Goal: Task Accomplishment & Management: Manage account settings

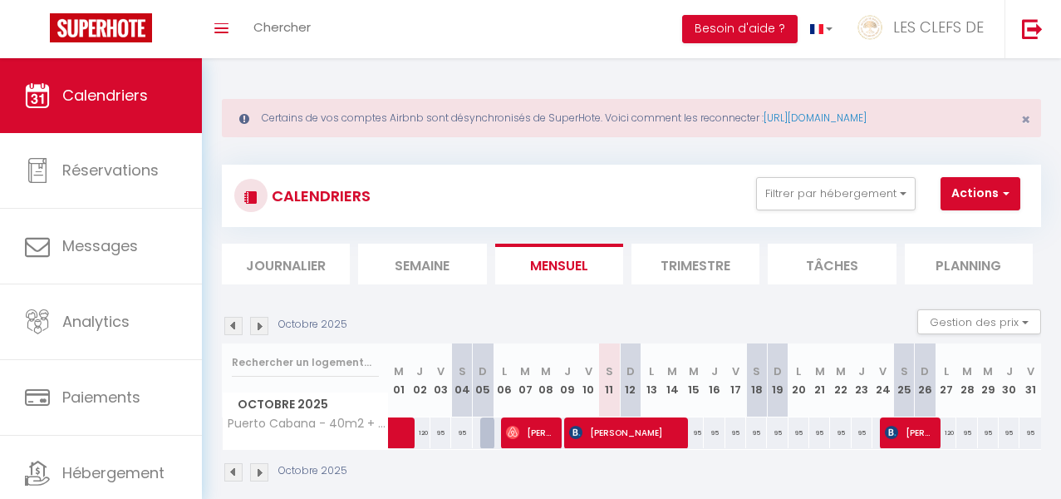
click at [232, 328] on img at bounding box center [233, 326] width 18 height 18
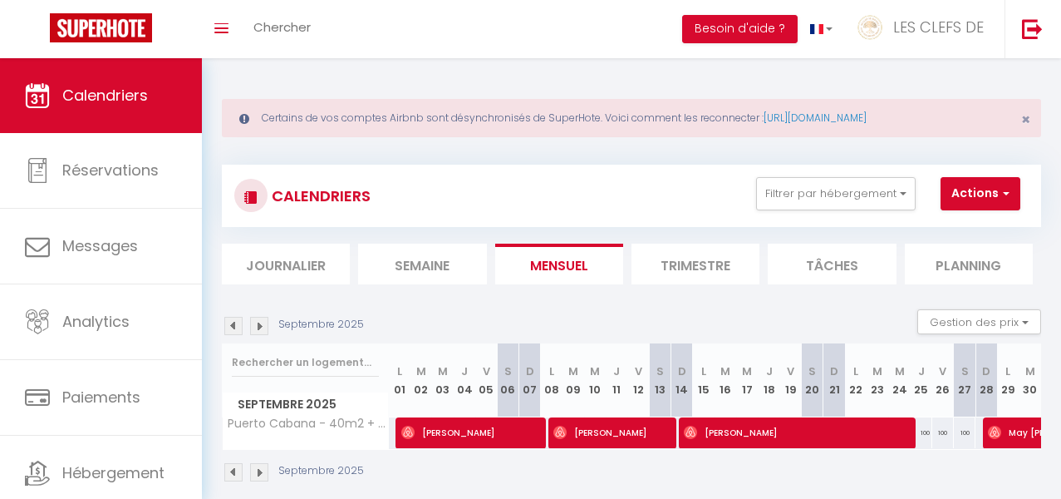
click at [232, 328] on img at bounding box center [233, 326] width 18 height 18
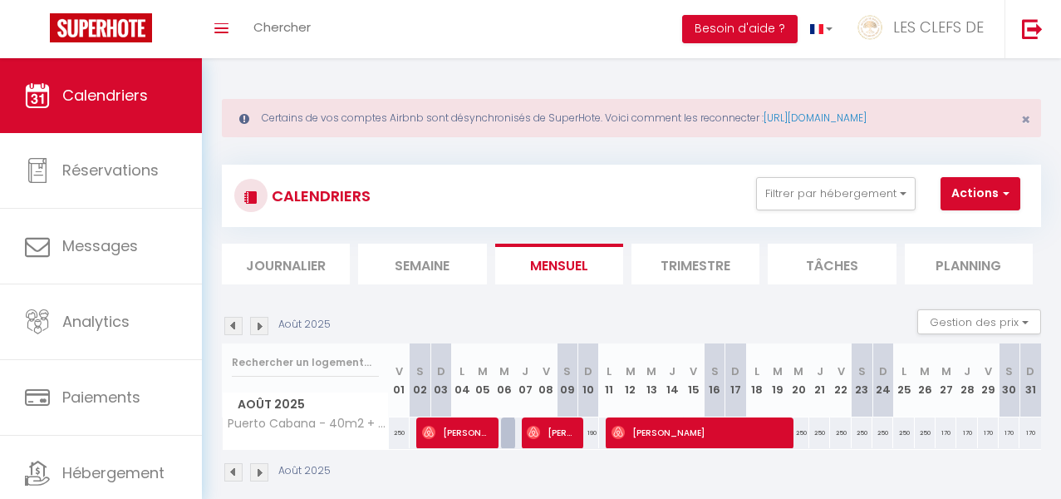
click at [263, 325] on img at bounding box center [259, 326] width 18 height 18
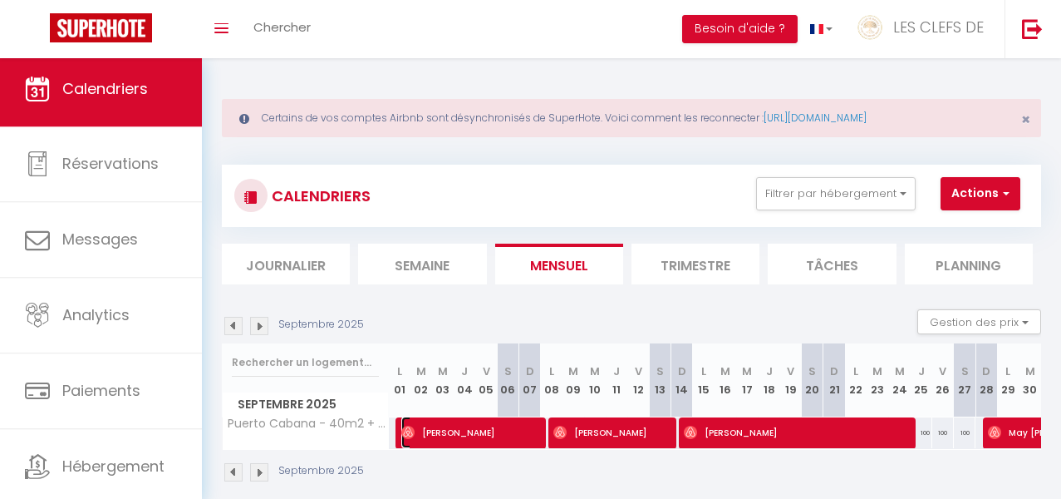
click at [470, 440] on span "[PERSON_NAME]" at bounding box center [469, 432] width 137 height 32
select select "OK"
select select "0"
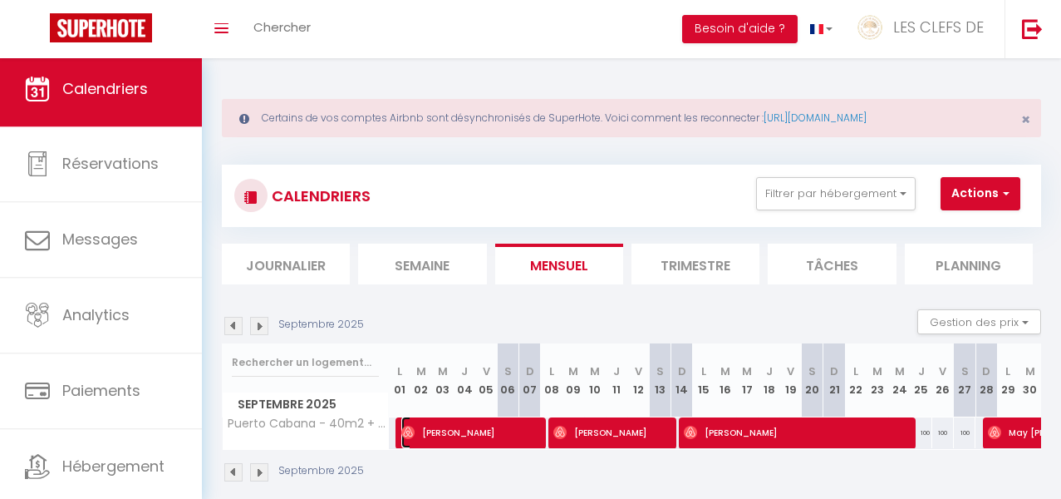
select select "1"
select select
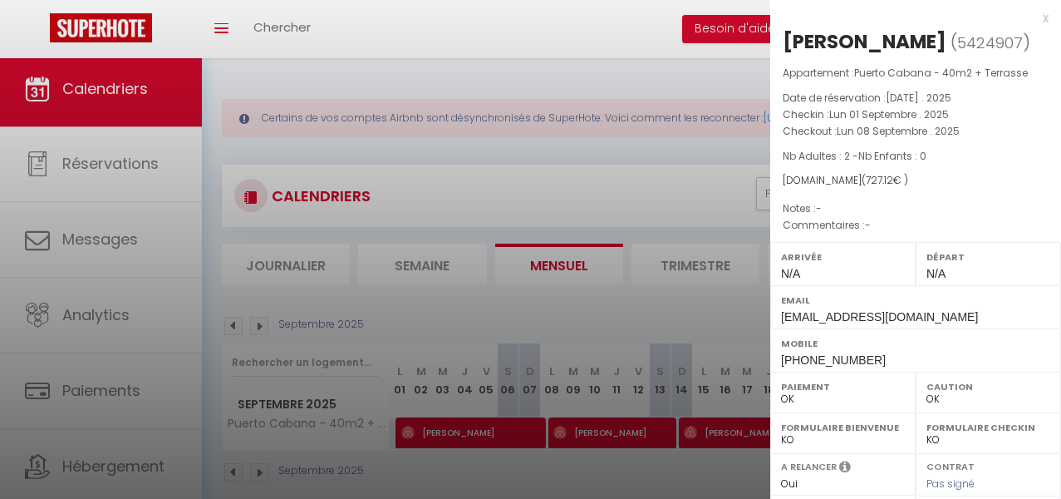
click at [591, 435] on div at bounding box center [530, 249] width 1061 height 499
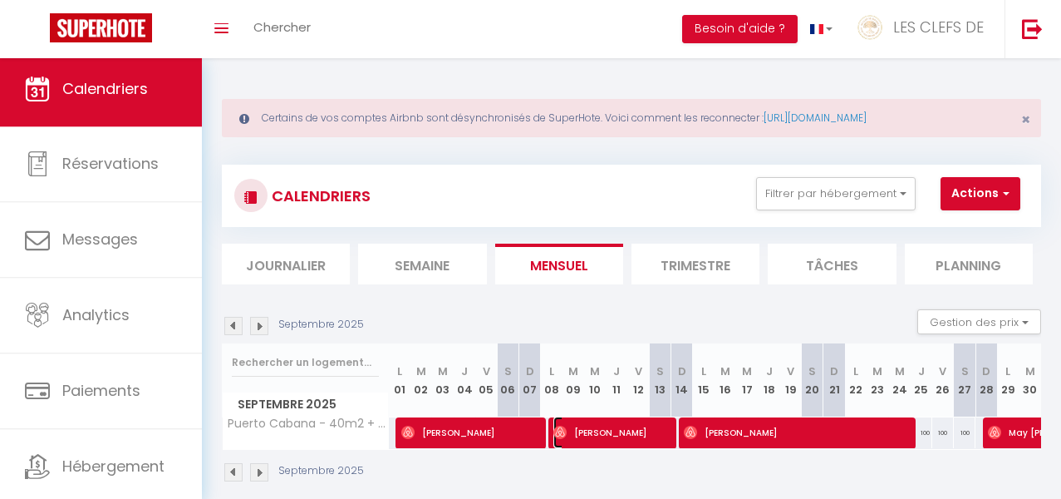
click at [591, 435] on span "[PERSON_NAME]" at bounding box center [610, 432] width 115 height 32
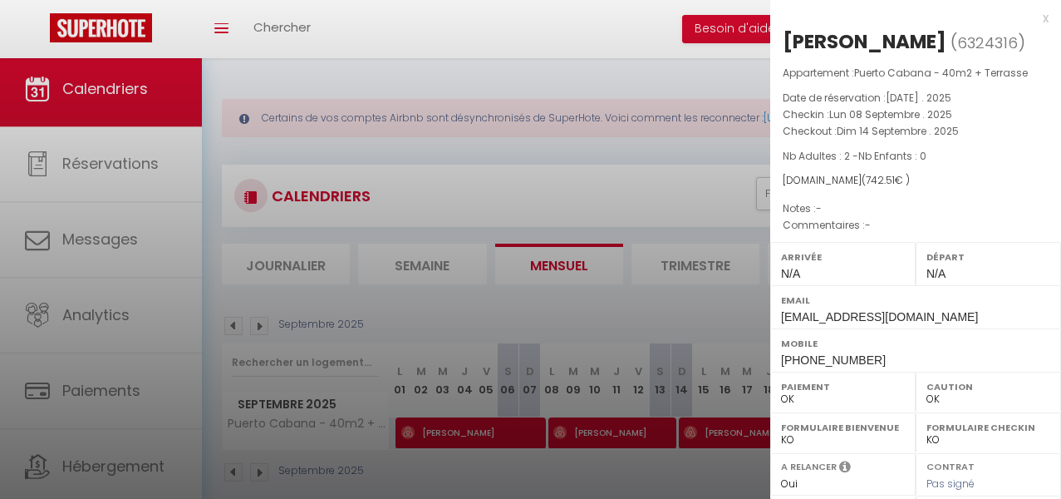
click at [611, 466] on div at bounding box center [530, 249] width 1061 height 499
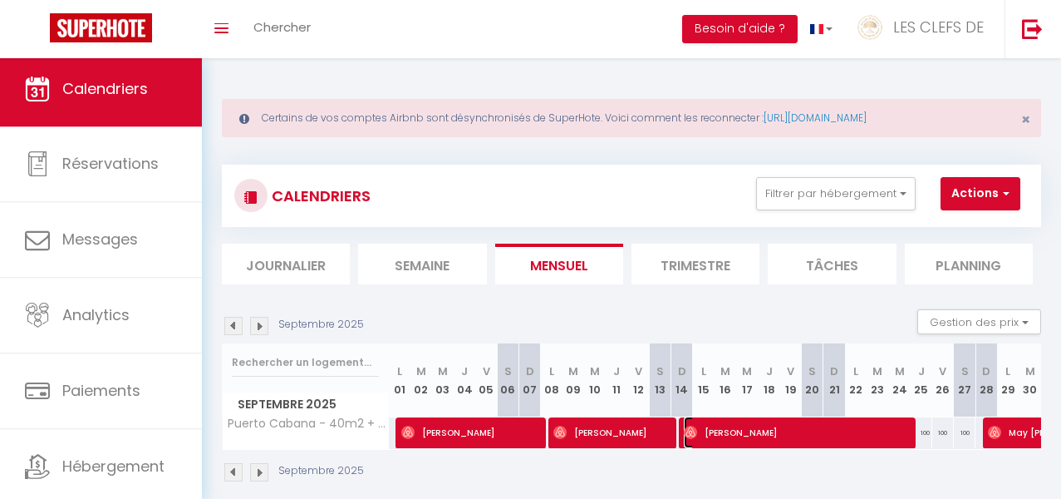
click at [734, 434] on span "[PERSON_NAME]" at bounding box center [796, 432] width 224 height 32
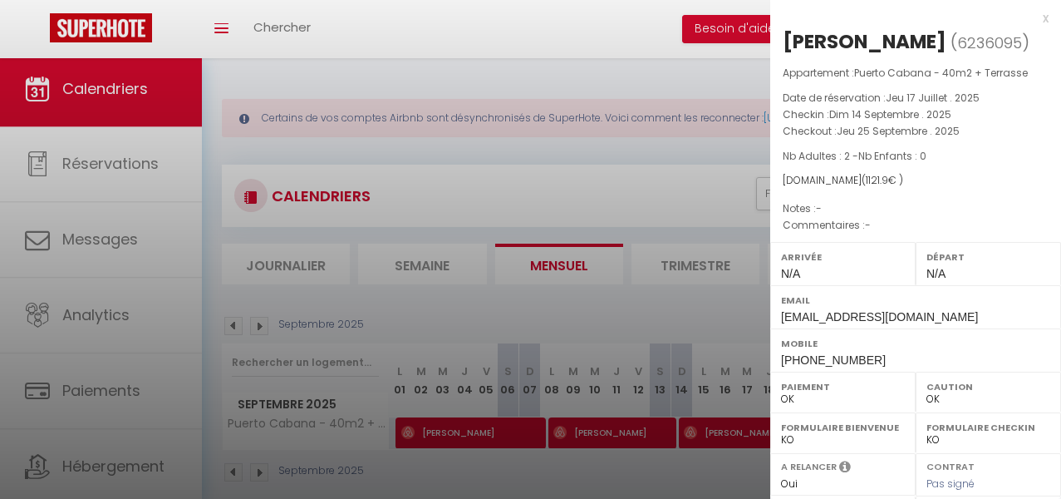
click at [724, 463] on div at bounding box center [530, 249] width 1061 height 499
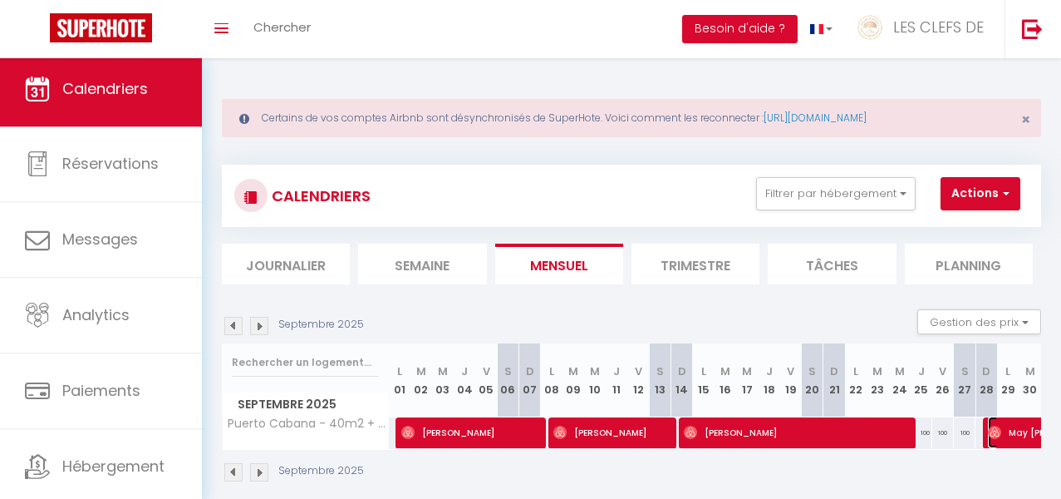
click at [998, 425] on img at bounding box center [994, 431] width 13 height 13
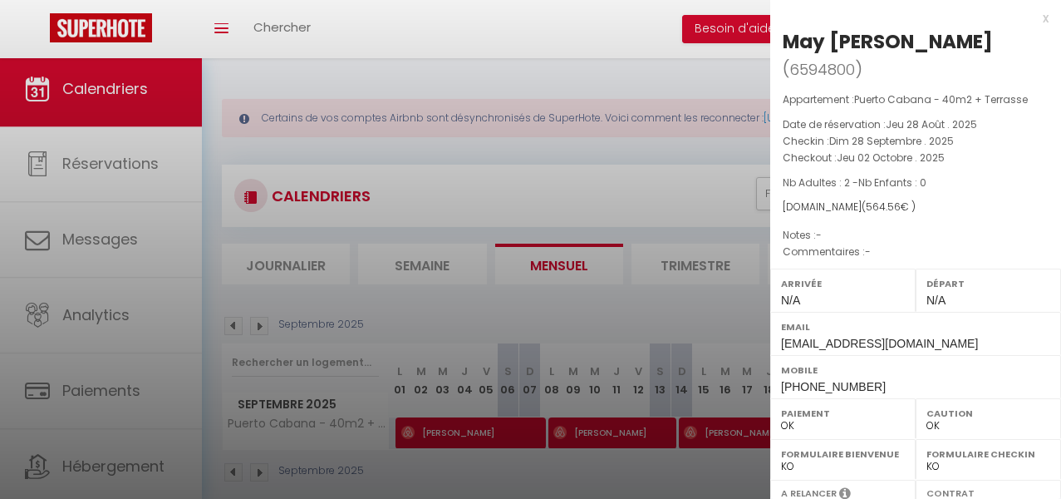
click at [619, 316] on div at bounding box center [530, 249] width 1061 height 499
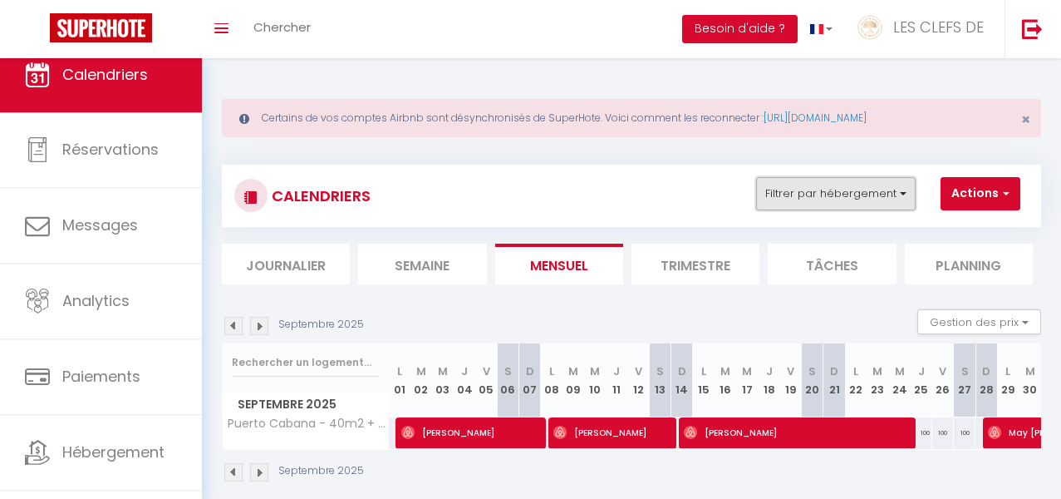
click at [834, 199] on button "Filtrer par hébergement" at bounding box center [836, 193] width 160 height 33
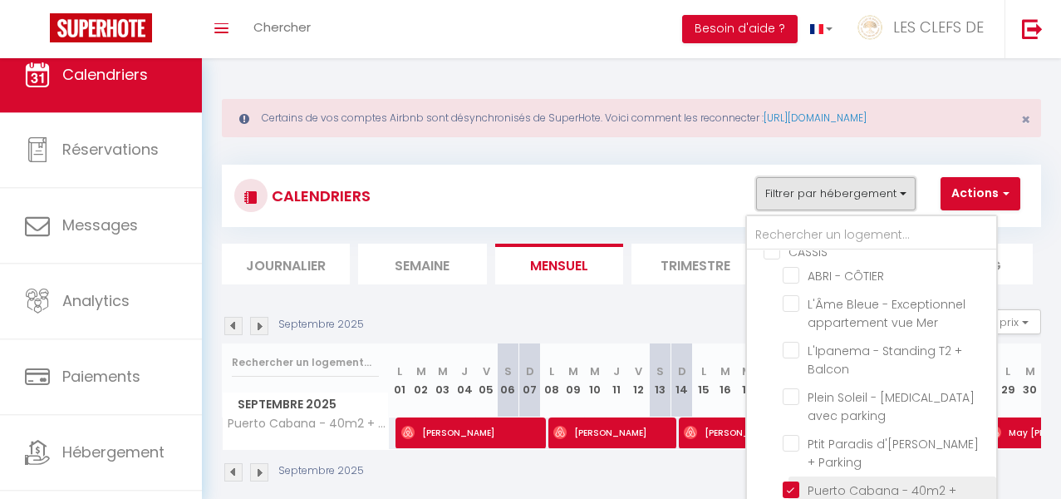
scroll to position [867, 0]
click at [787, 479] on input "Puerto Cabana - 40m2 + Terrasse" at bounding box center [887, 487] width 208 height 17
checkbox input "false"
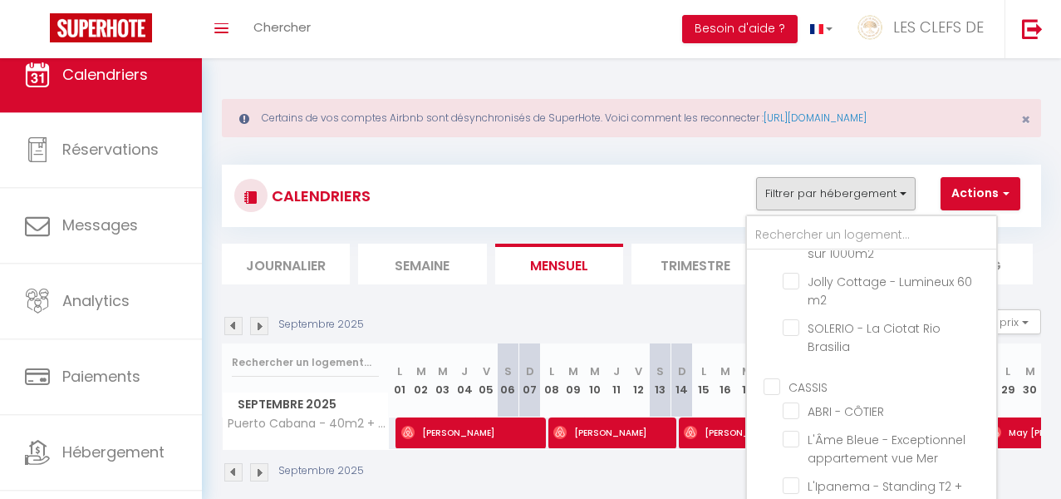
scroll to position [729, 0]
click at [796, 401] on input "ABRI - CÔTIER" at bounding box center [887, 409] width 208 height 17
checkbox input "true"
checkbox input "false"
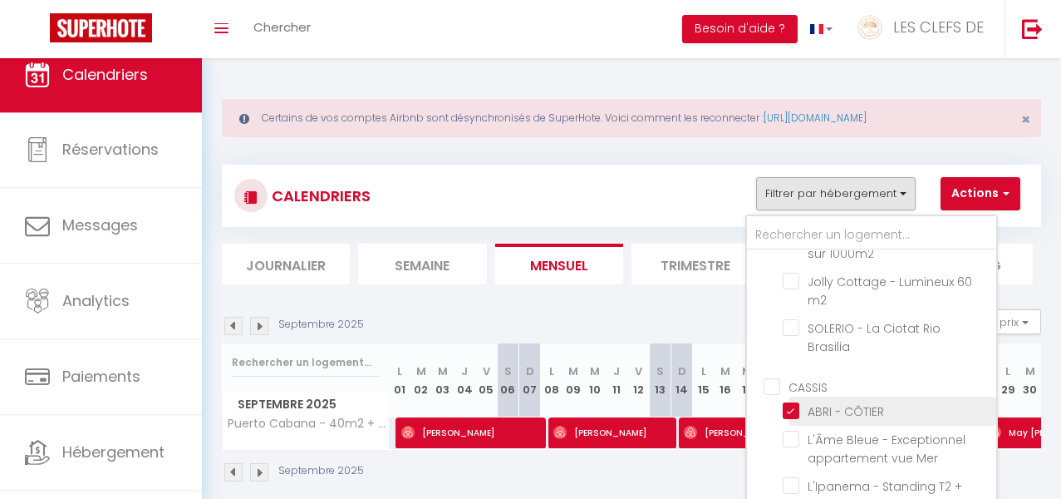
checkbox input "false"
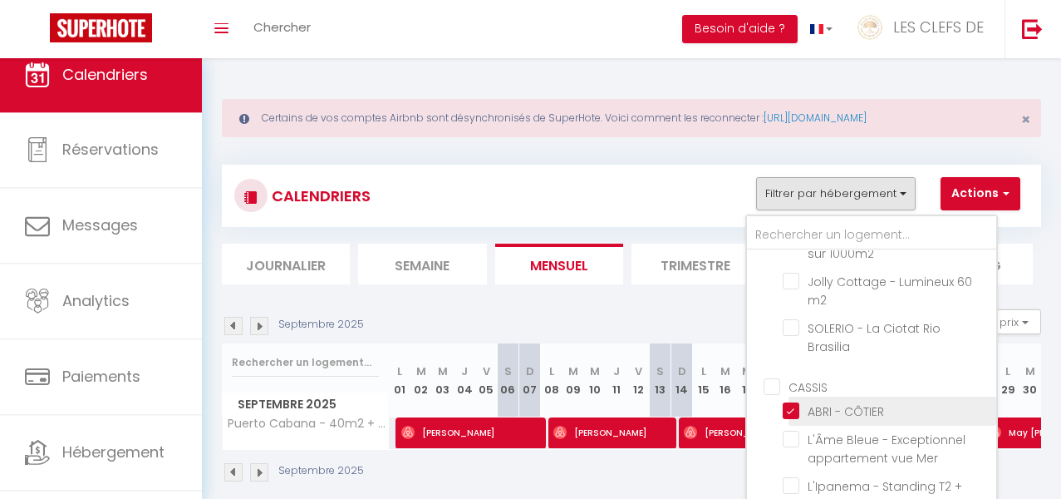
checkbox input "false"
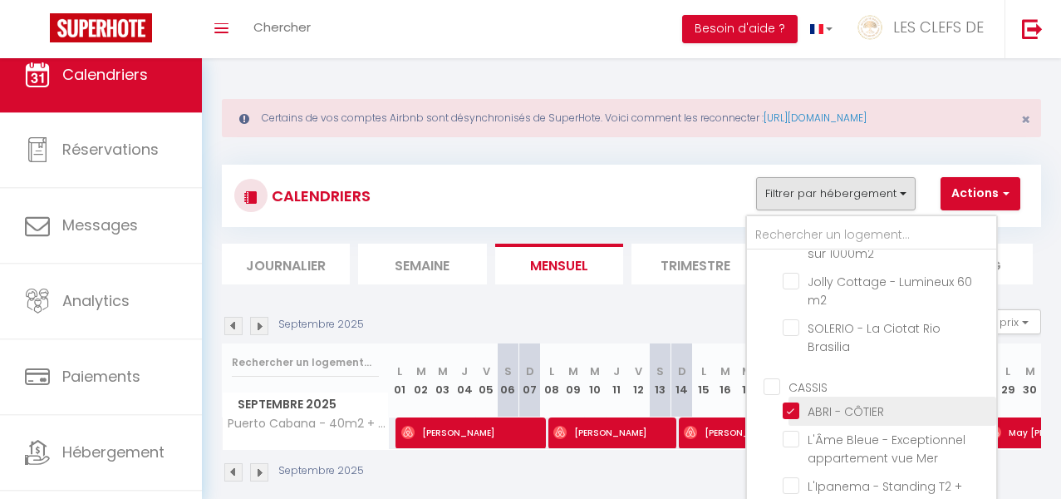
checkbox input "false"
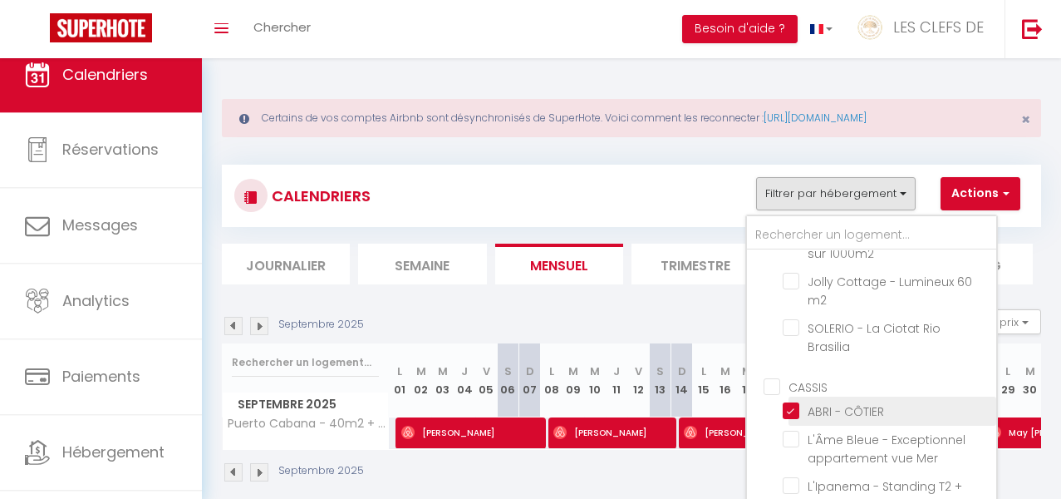
checkbox input "false"
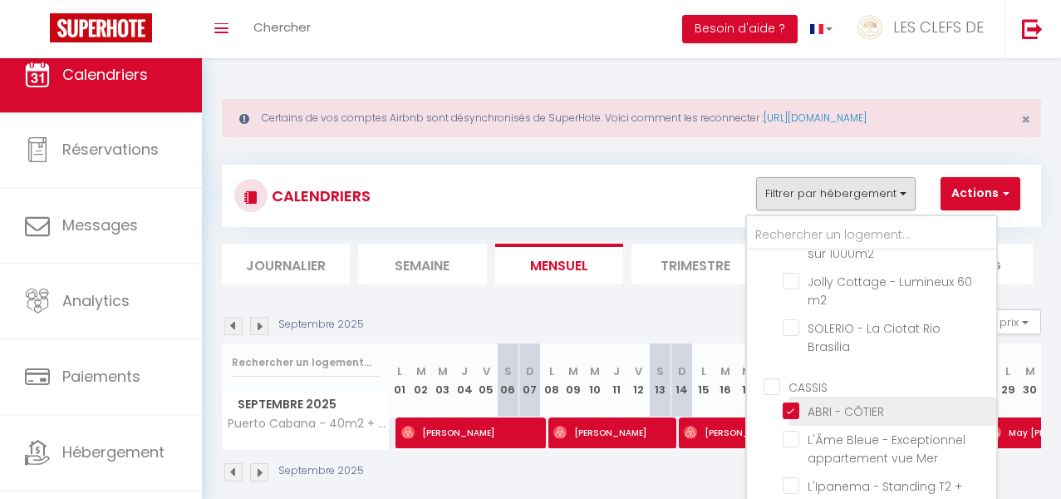
checkbox input "false"
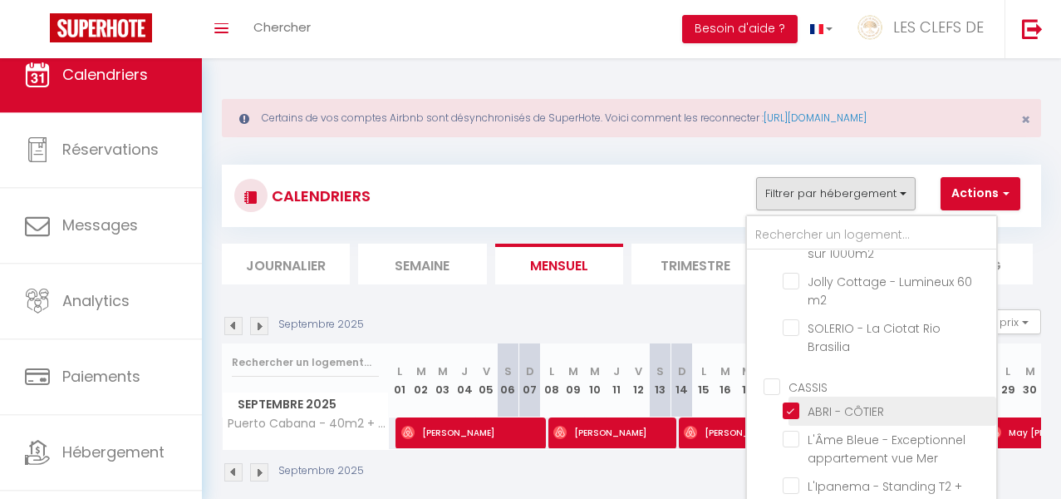
checkbox input "false"
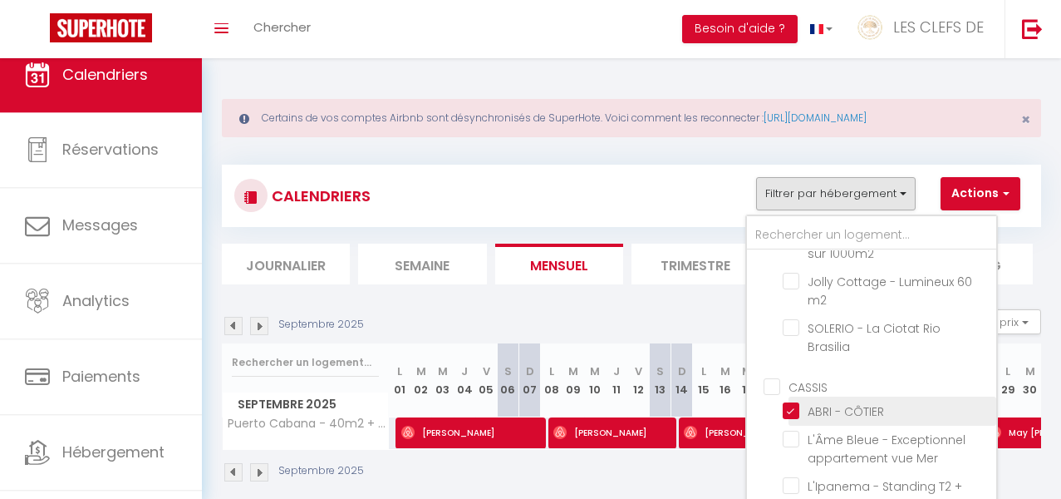
checkbox input "false"
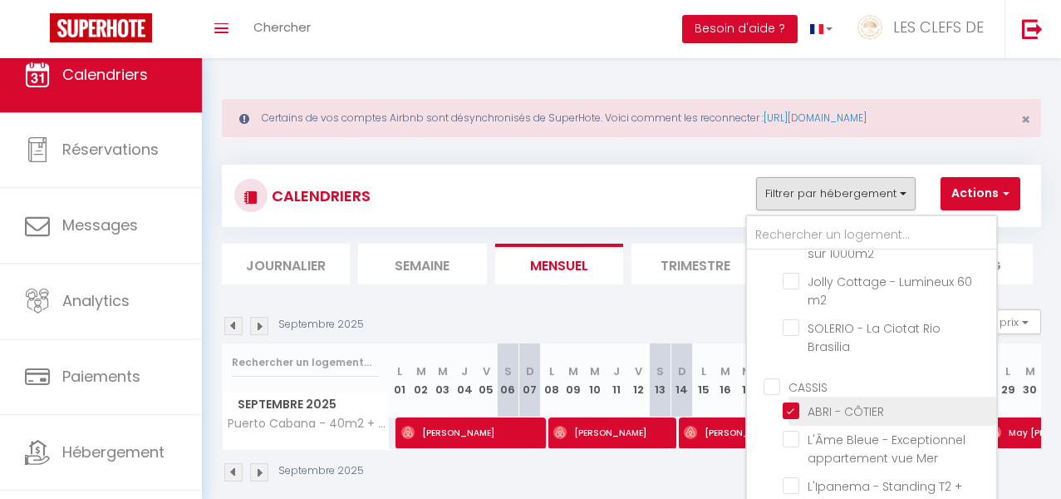
checkbox input "false"
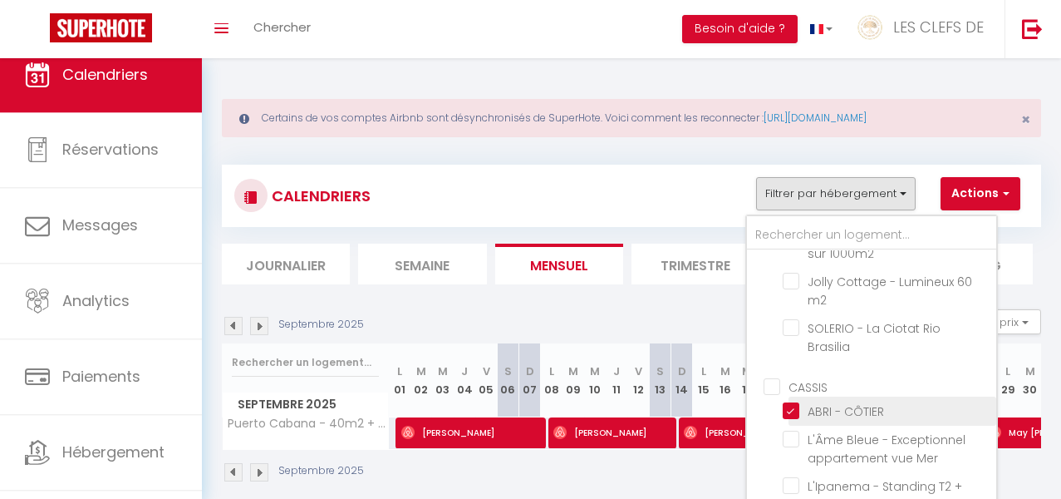
checkbox input "false"
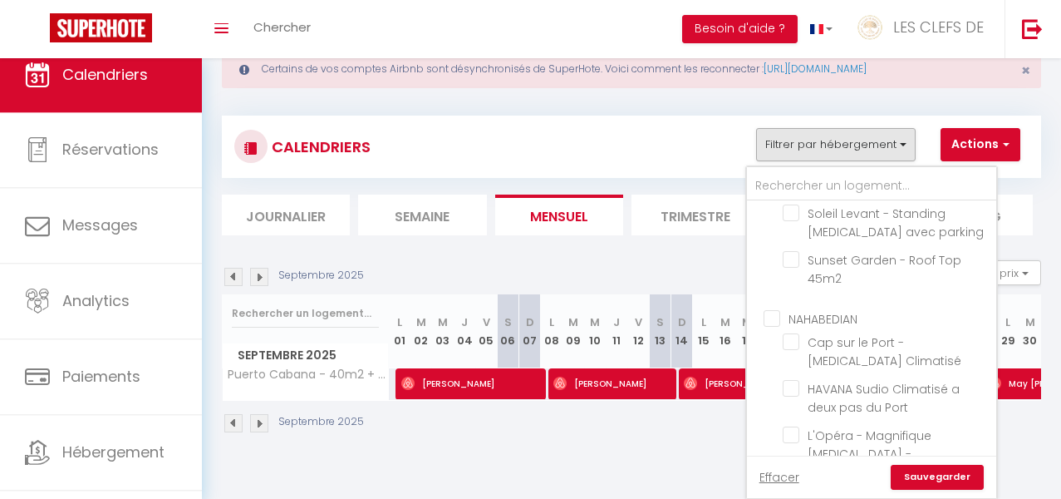
scroll to position [58, 0]
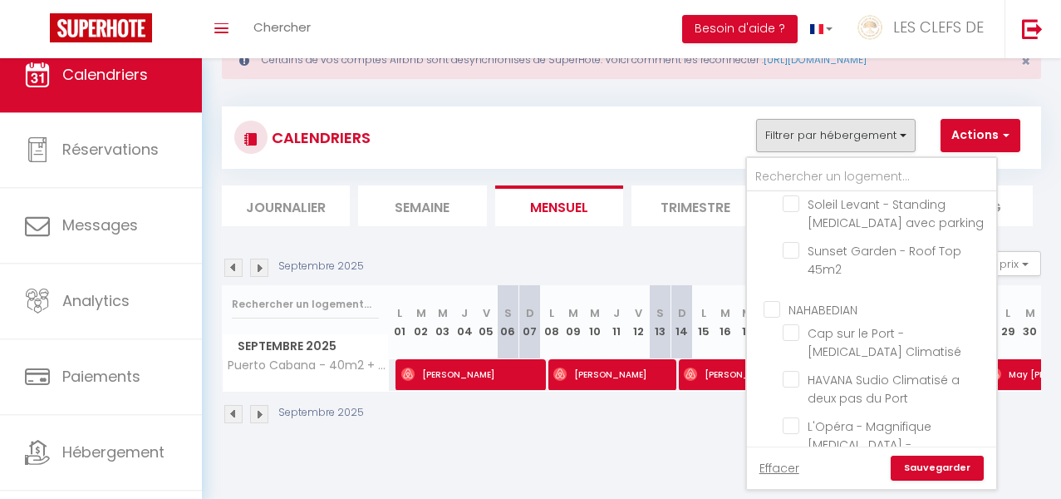
click at [930, 465] on link "Sauvegarder" at bounding box center [937, 467] width 93 height 25
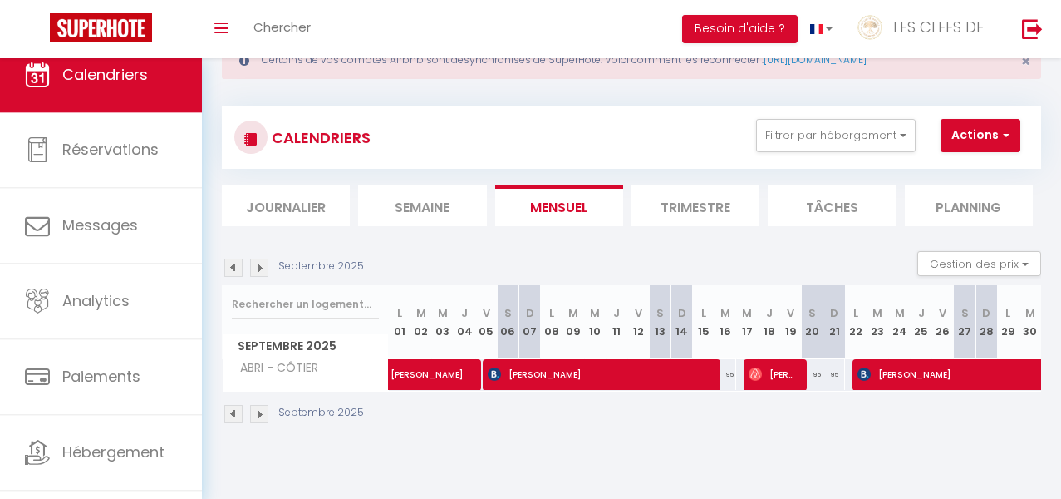
click at [238, 273] on img at bounding box center [233, 267] width 18 height 18
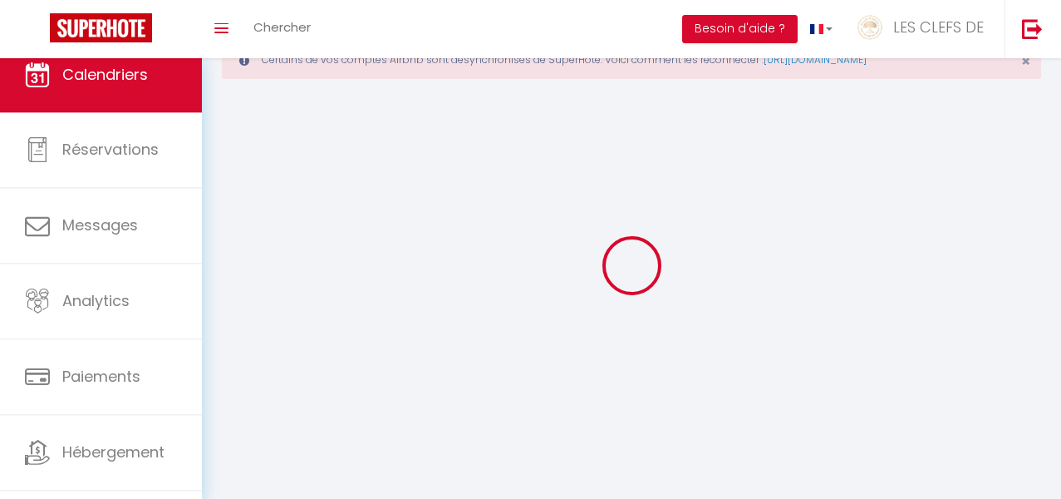
select select "0"
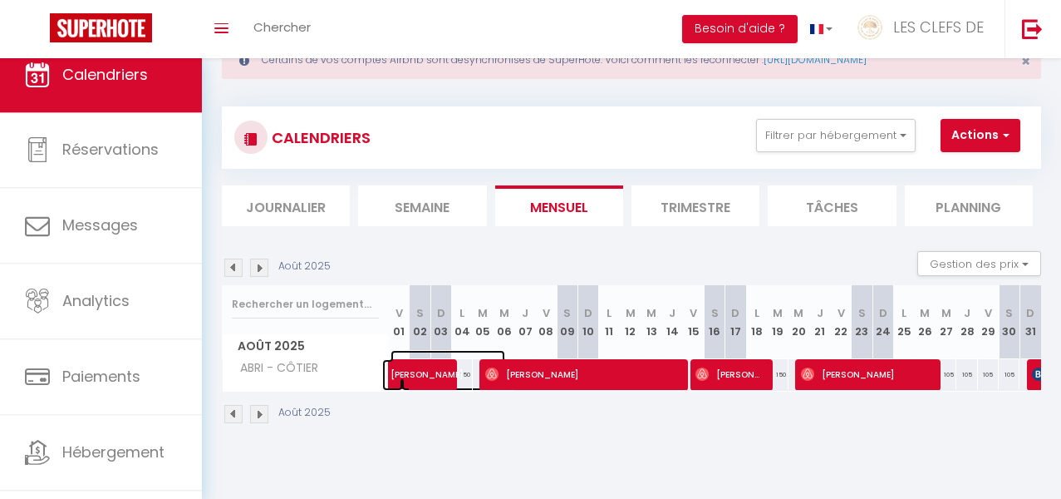
click at [438, 381] on span at bounding box center [458, 375] width 115 height 32
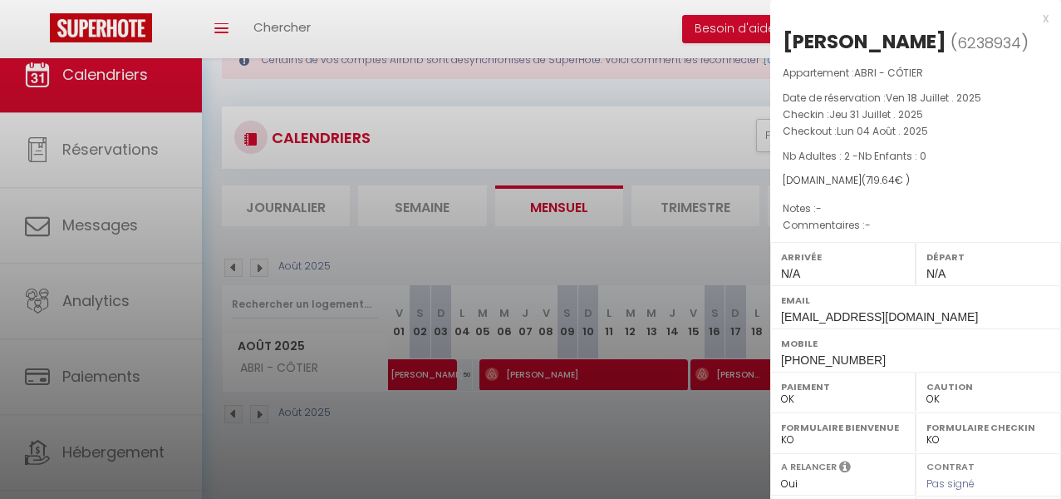
click at [610, 375] on div at bounding box center [530, 249] width 1061 height 499
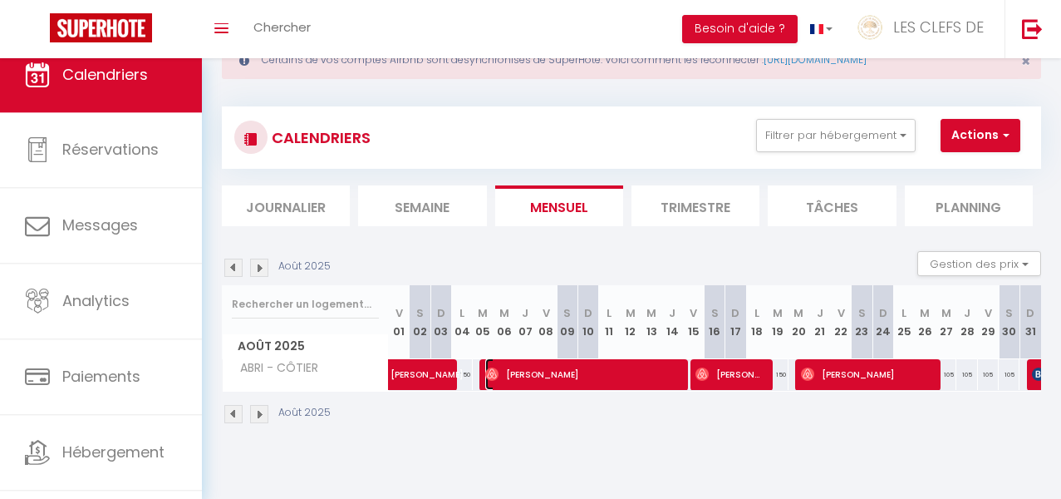
click at [610, 375] on span "[PERSON_NAME]" at bounding box center [582, 374] width 194 height 32
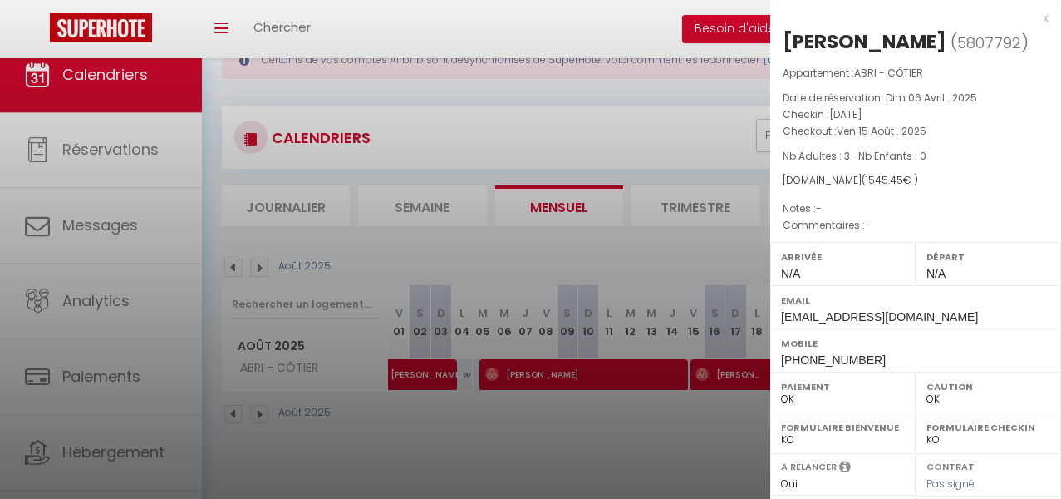
click at [613, 416] on div at bounding box center [530, 249] width 1061 height 499
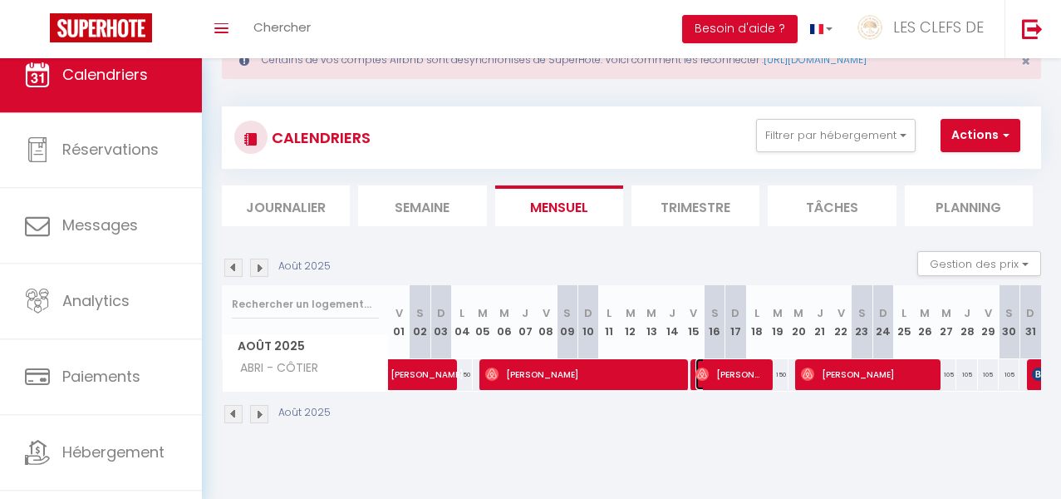
click at [737, 379] on span "[PERSON_NAME]" at bounding box center [729, 374] width 69 height 32
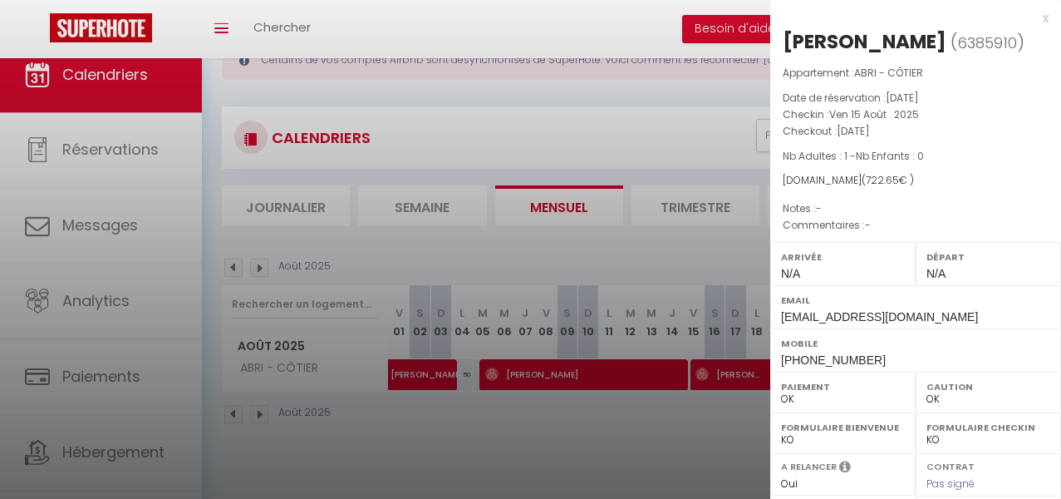
click at [652, 439] on div at bounding box center [530, 249] width 1061 height 499
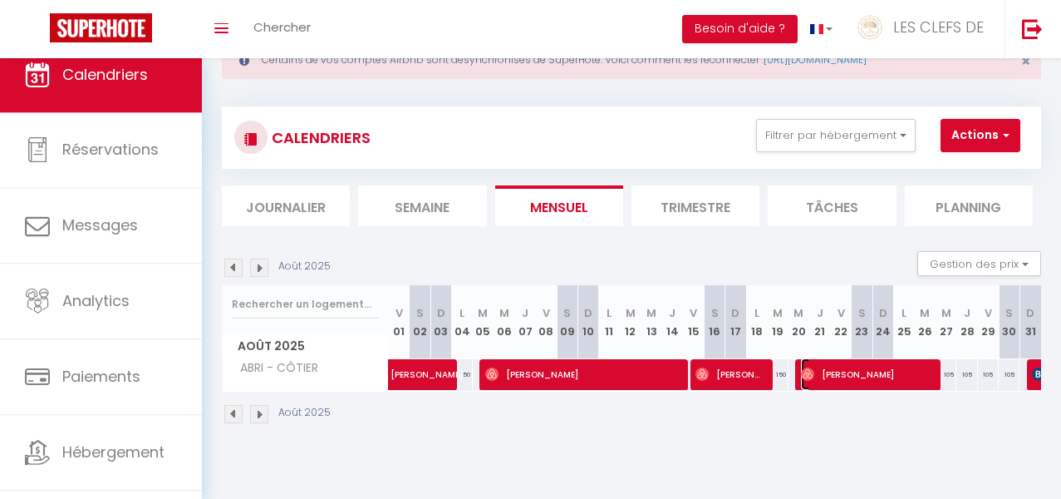
click at [881, 375] on span "[PERSON_NAME]" at bounding box center [866, 374] width 131 height 32
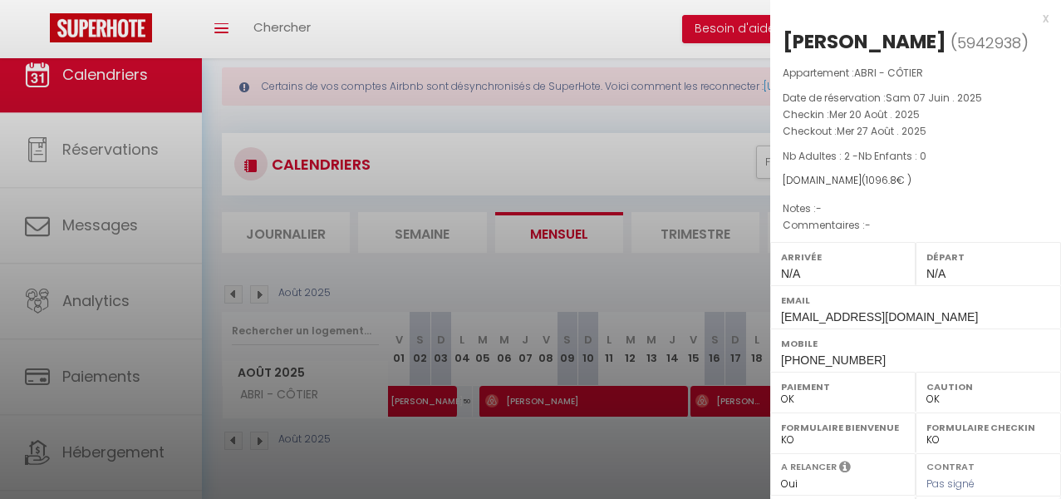
scroll to position [0, 0]
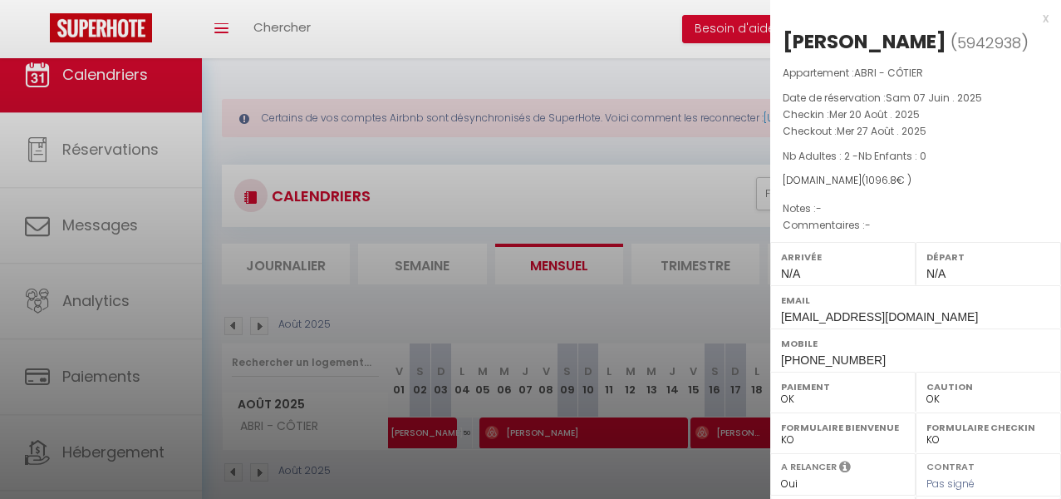
click at [496, 309] on div at bounding box center [530, 249] width 1061 height 499
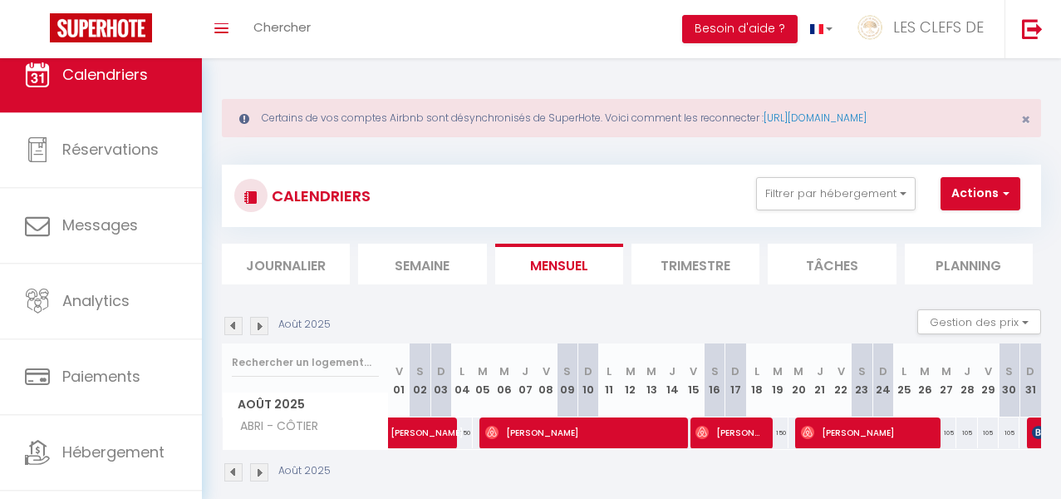
click at [254, 322] on img at bounding box center [259, 326] width 18 height 18
select select "0"
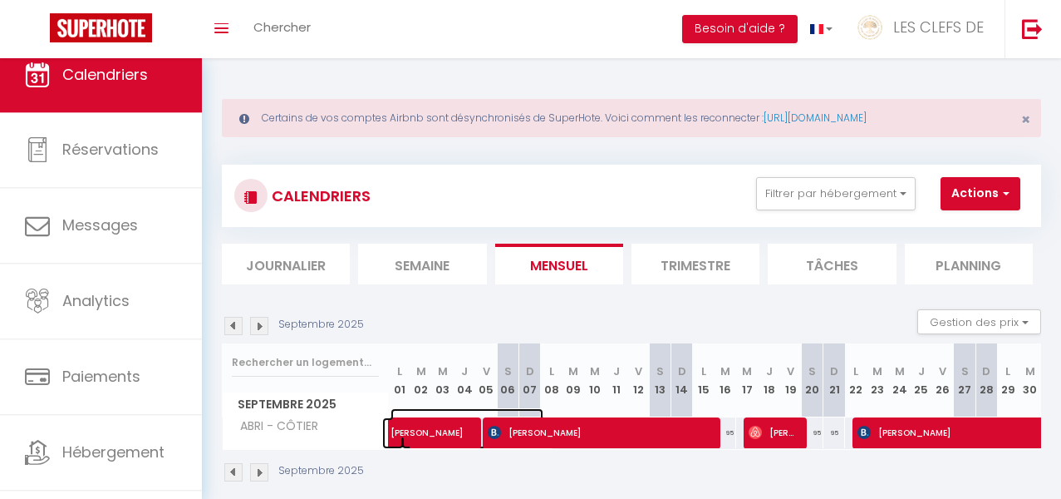
click at [455, 435] on span "[PERSON_NAME]" at bounding box center [467, 424] width 153 height 32
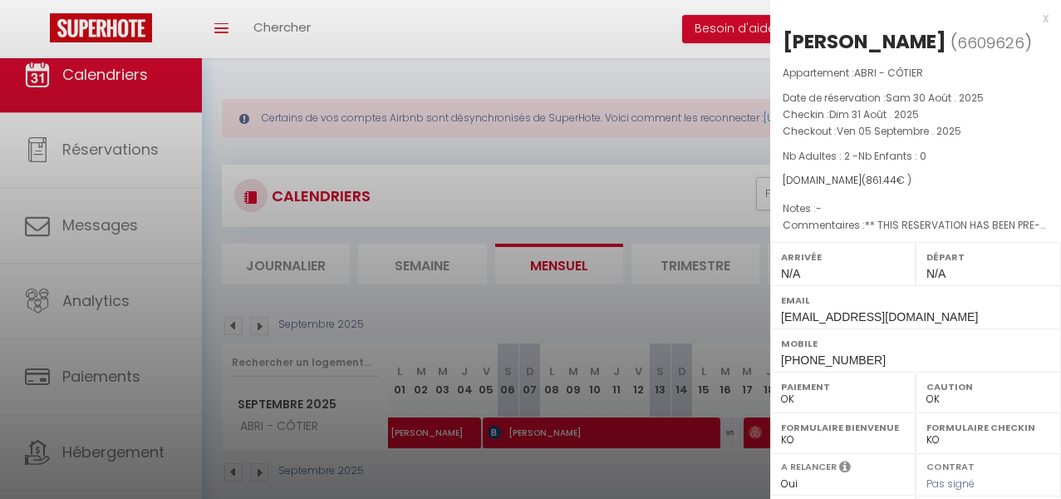
click at [598, 440] on div at bounding box center [530, 249] width 1061 height 499
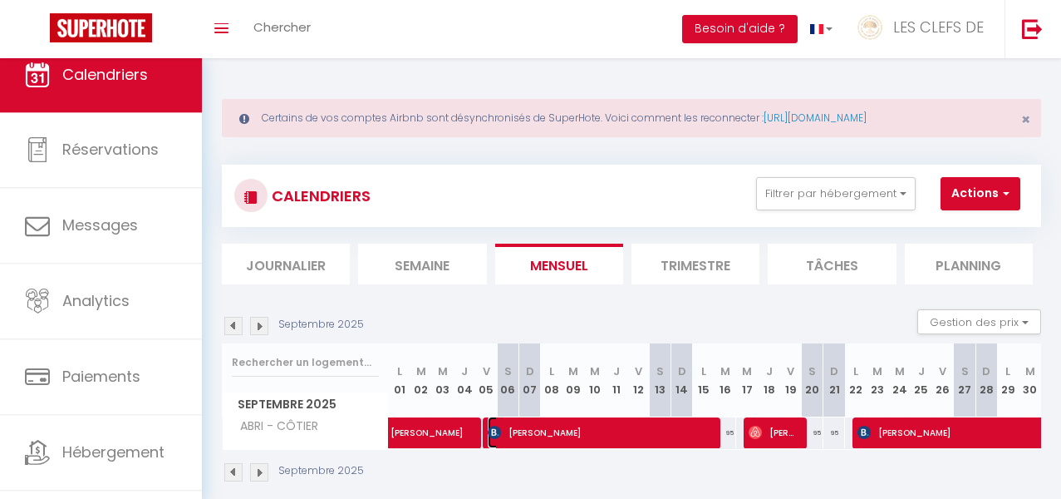
click at [602, 438] on span "[PERSON_NAME]" at bounding box center [600, 432] width 224 height 32
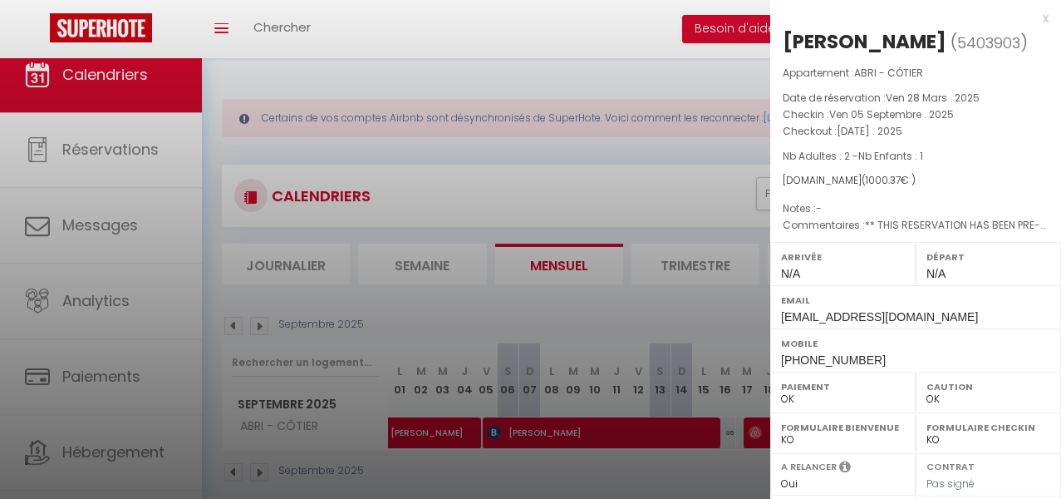
click at [599, 455] on div at bounding box center [530, 249] width 1061 height 499
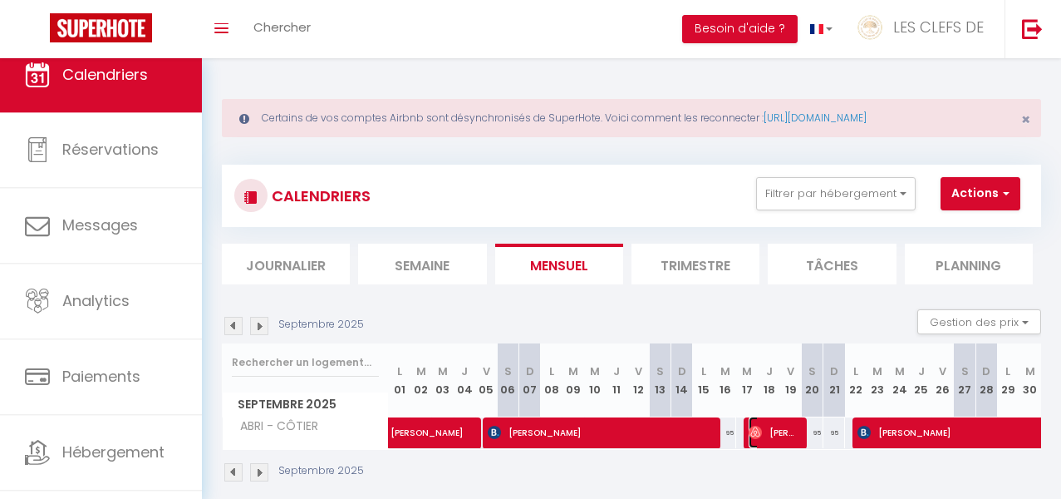
click at [770, 438] on span "[PERSON_NAME]" at bounding box center [774, 432] width 51 height 32
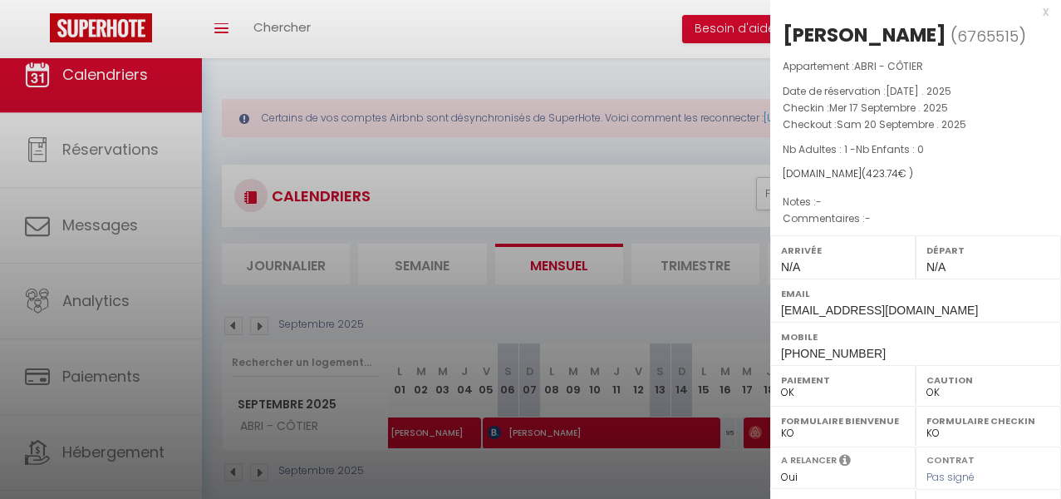
scroll to position [5, 0]
click at [687, 470] on div at bounding box center [530, 249] width 1061 height 499
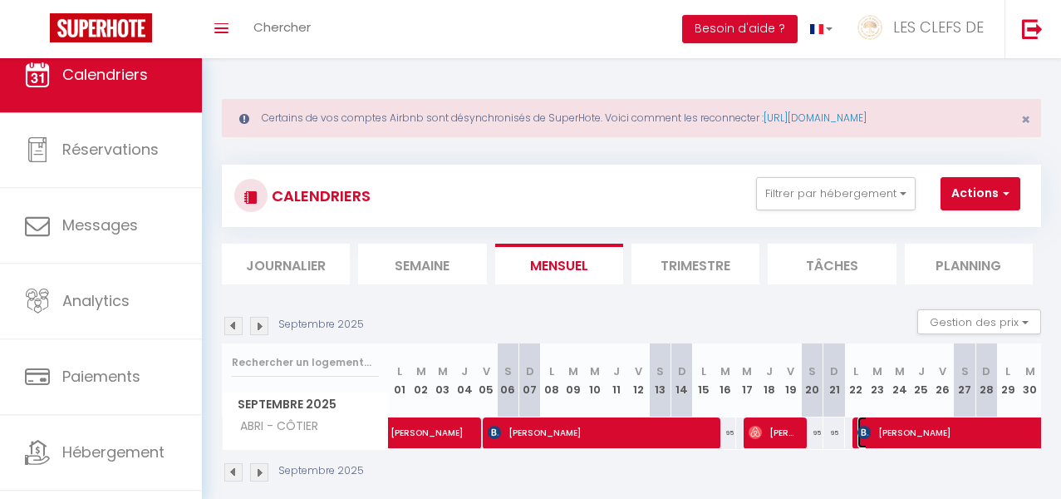
click at [975, 437] on span "[PERSON_NAME]" at bounding box center [1067, 432] width 420 height 32
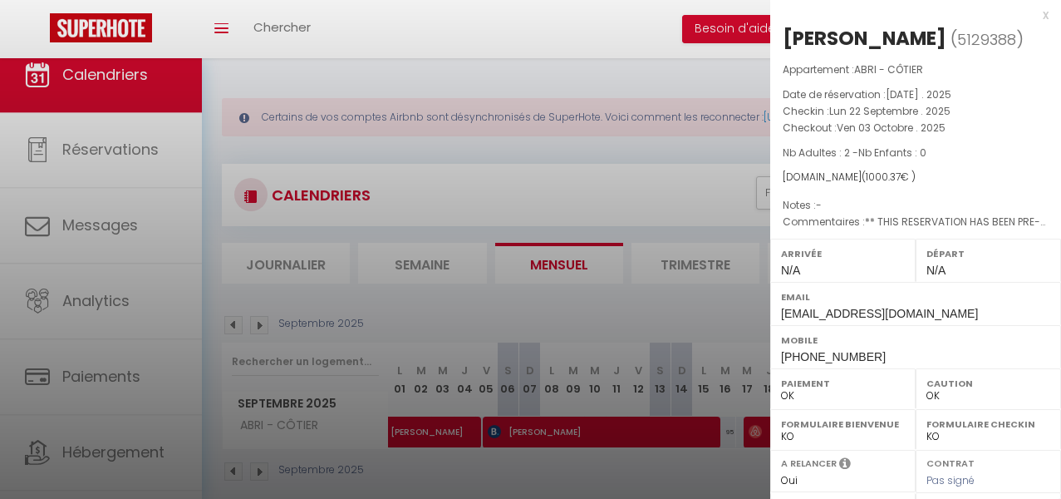
scroll to position [4, 0]
click at [651, 207] on div at bounding box center [530, 249] width 1061 height 499
checkbox input "false"
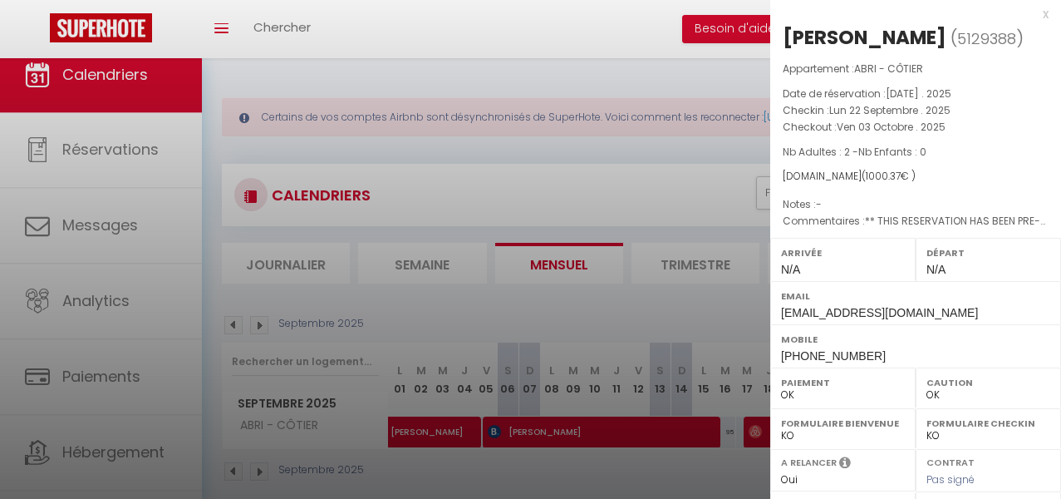
checkbox input "false"
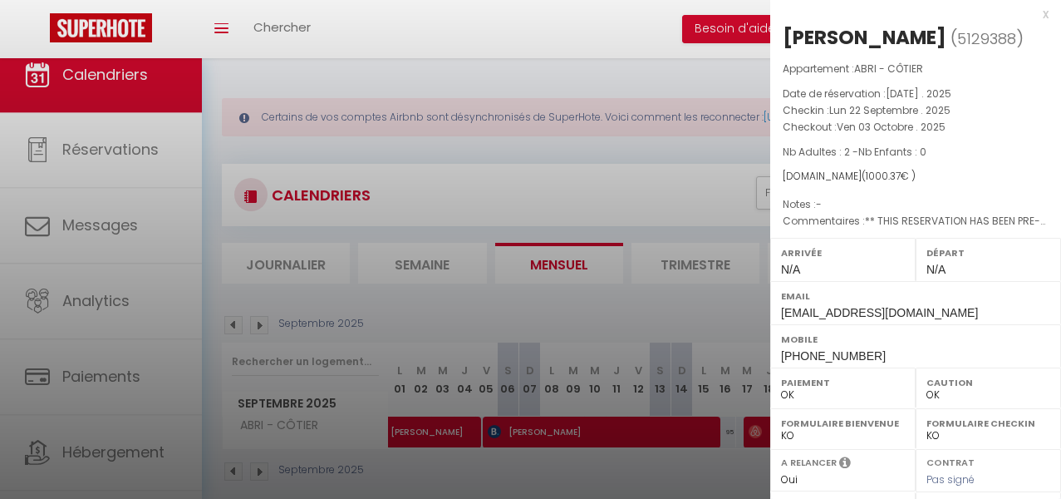
checkbox input "false"
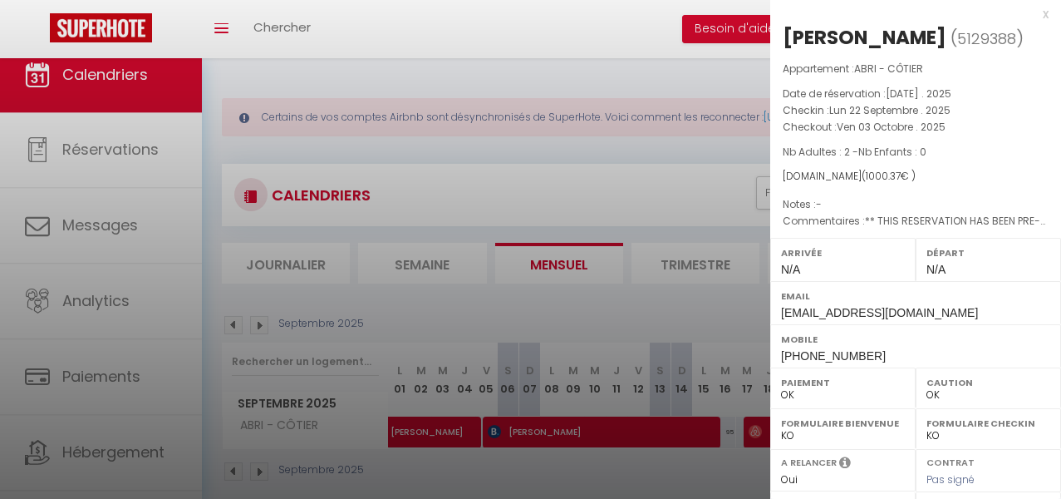
checkbox input "false"
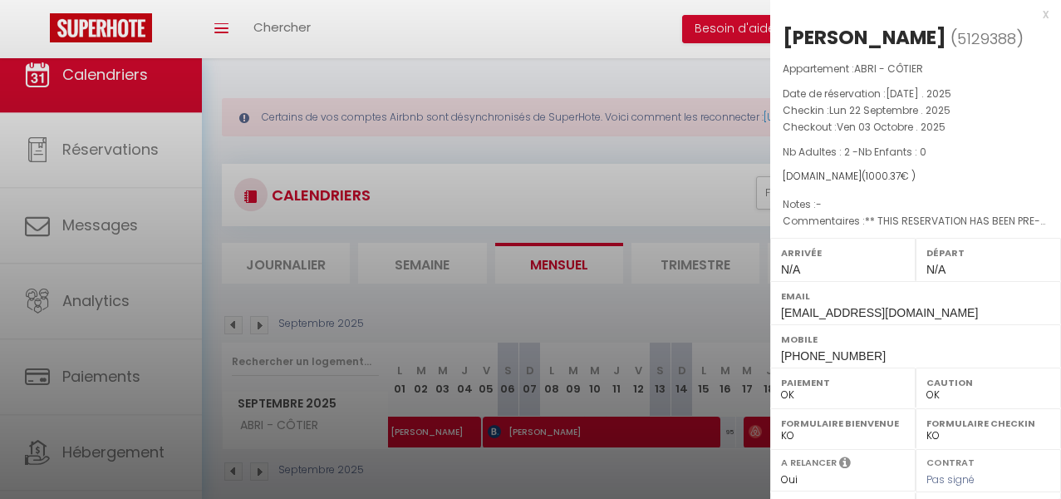
checkbox input "false"
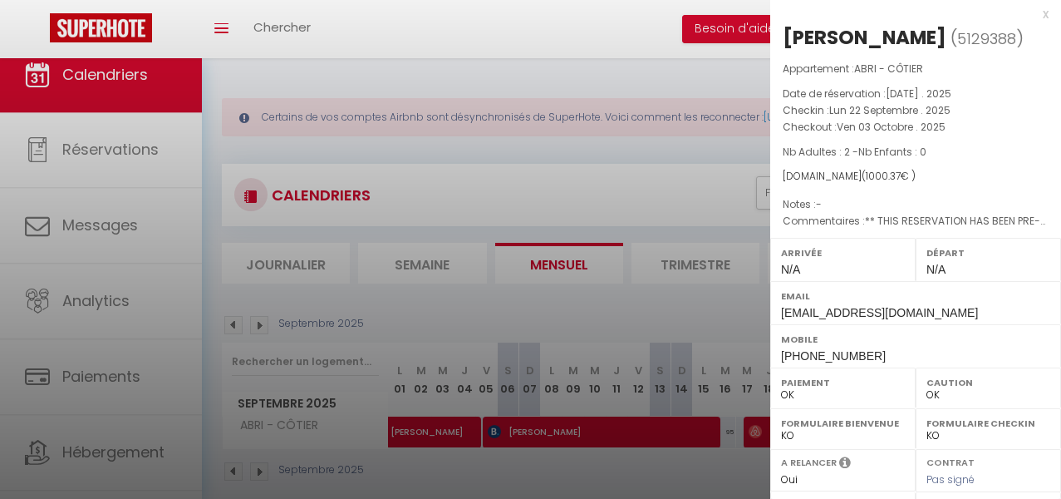
checkbox input "false"
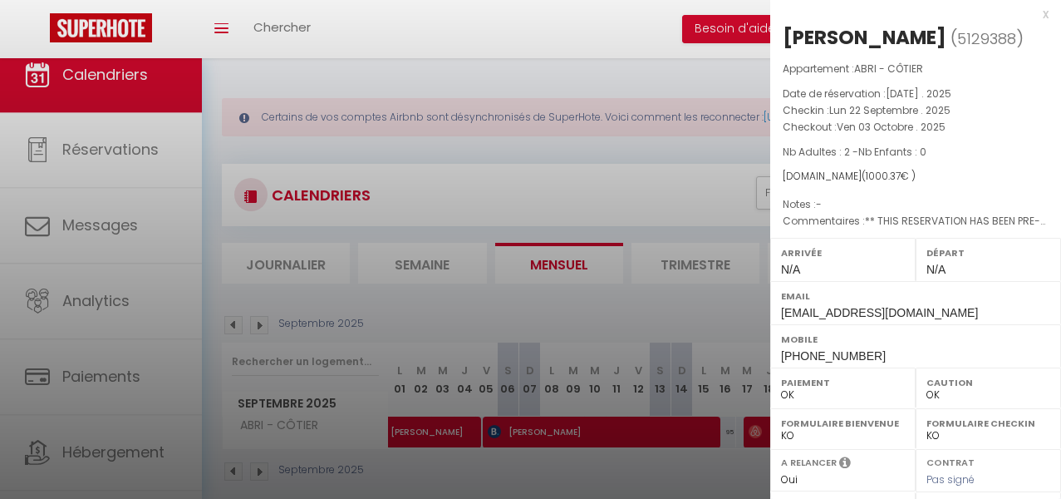
checkbox input "false"
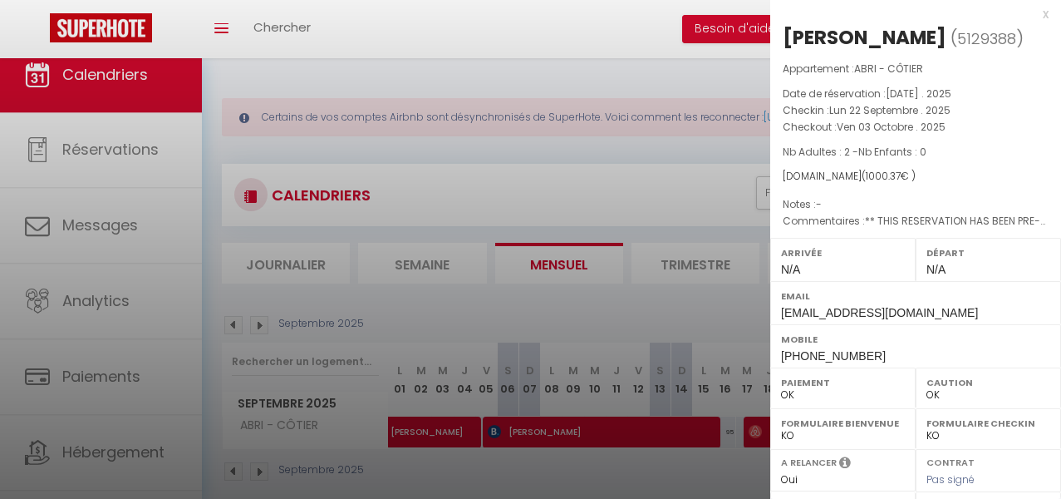
checkbox input "false"
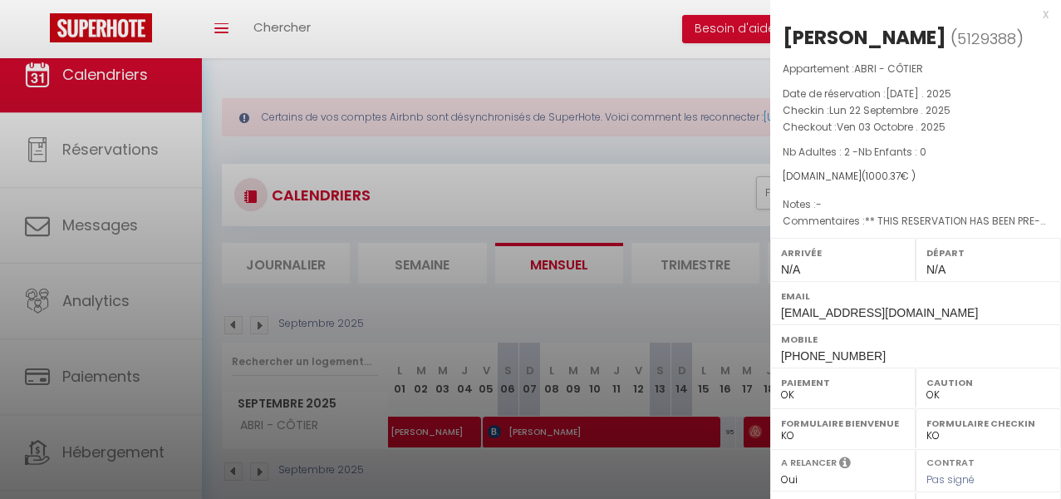
checkbox input "false"
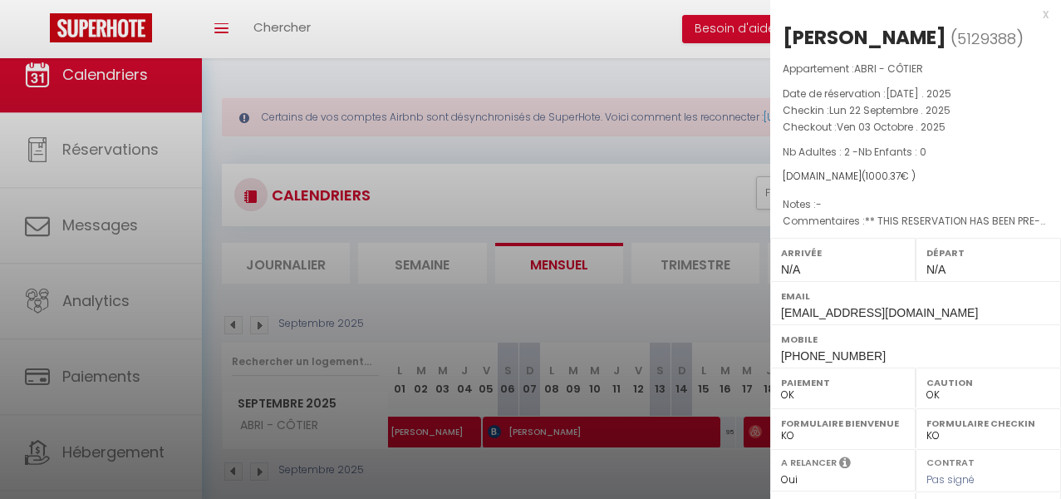
checkbox input "false"
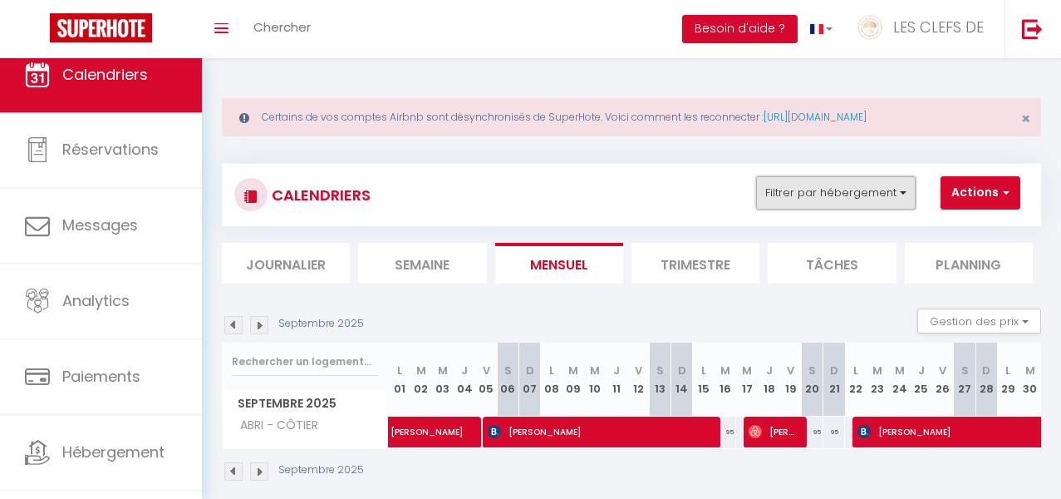
click at [833, 201] on button "Filtrer par hébergement" at bounding box center [836, 192] width 160 height 33
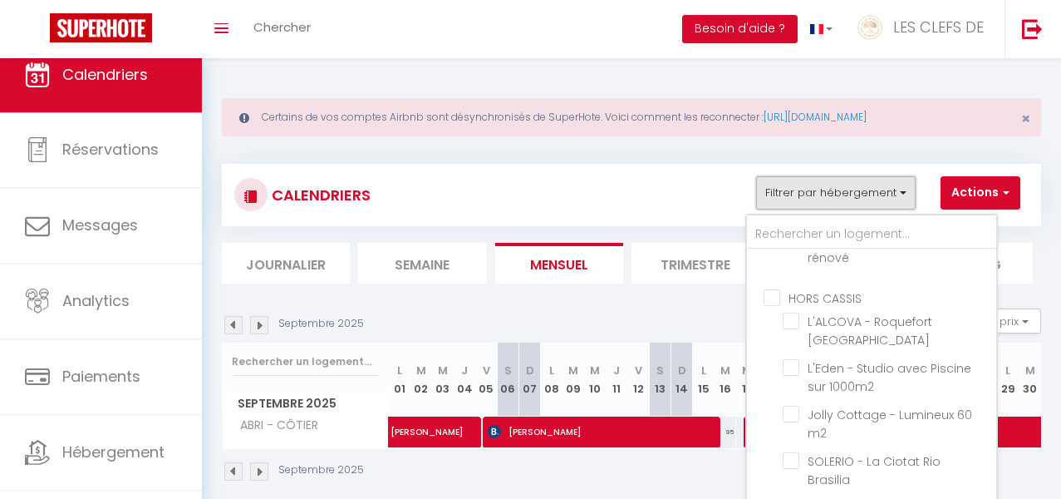
scroll to position [639, 0]
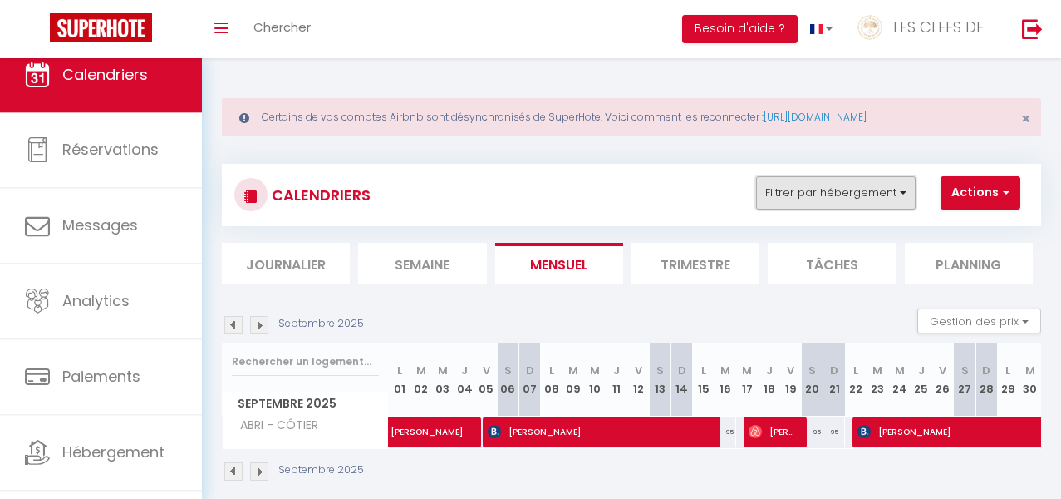
click at [862, 194] on button "Filtrer par hébergement" at bounding box center [836, 192] width 160 height 33
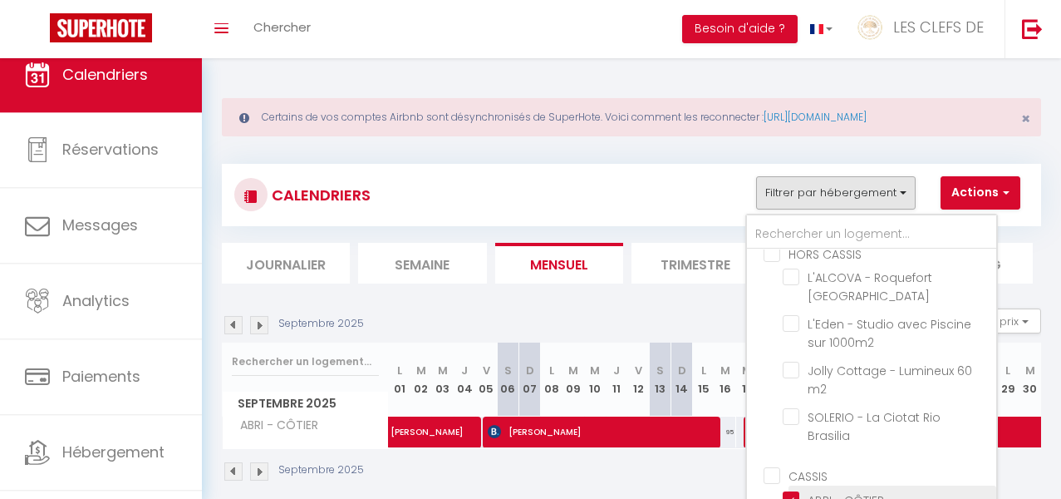
click at [789, 490] on input "ABRI - CÔTIER" at bounding box center [887, 498] width 208 height 17
checkbox input "false"
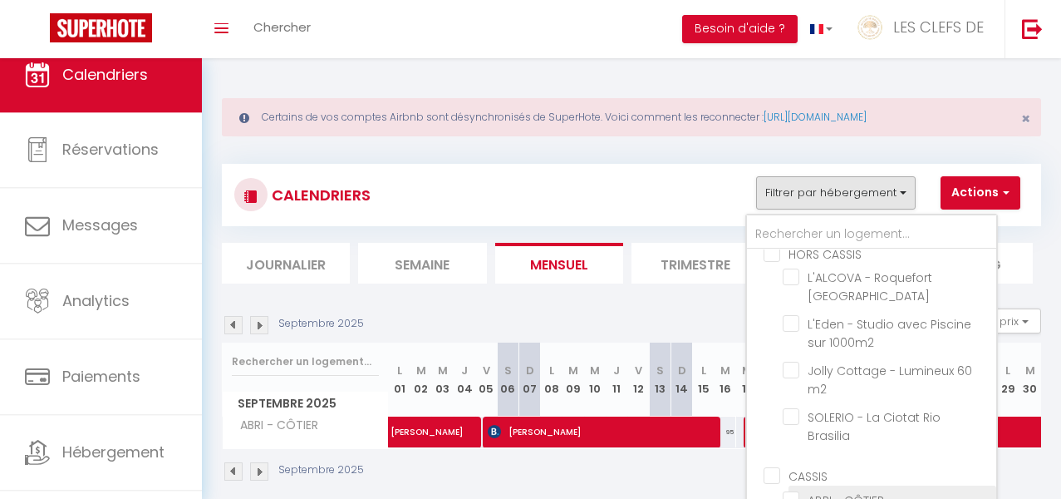
checkbox input "false"
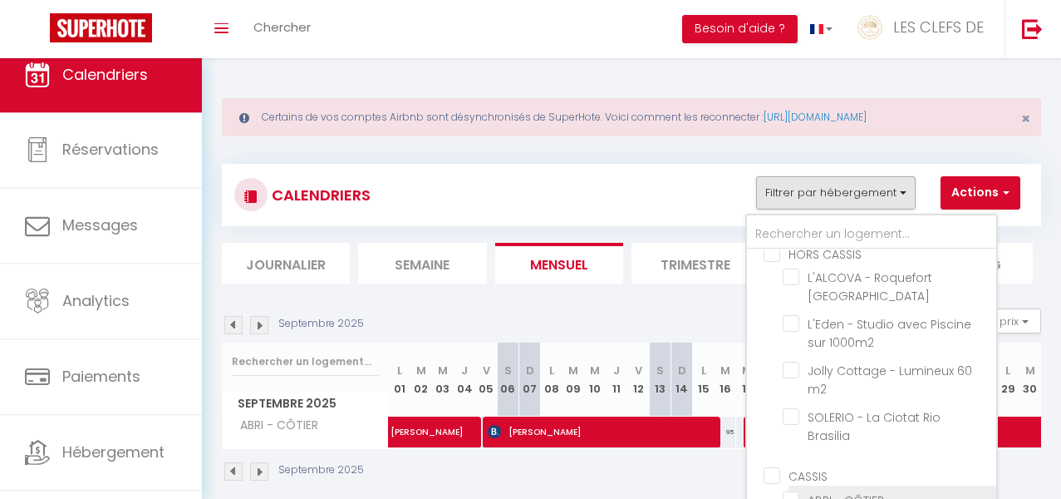
checkbox input "false"
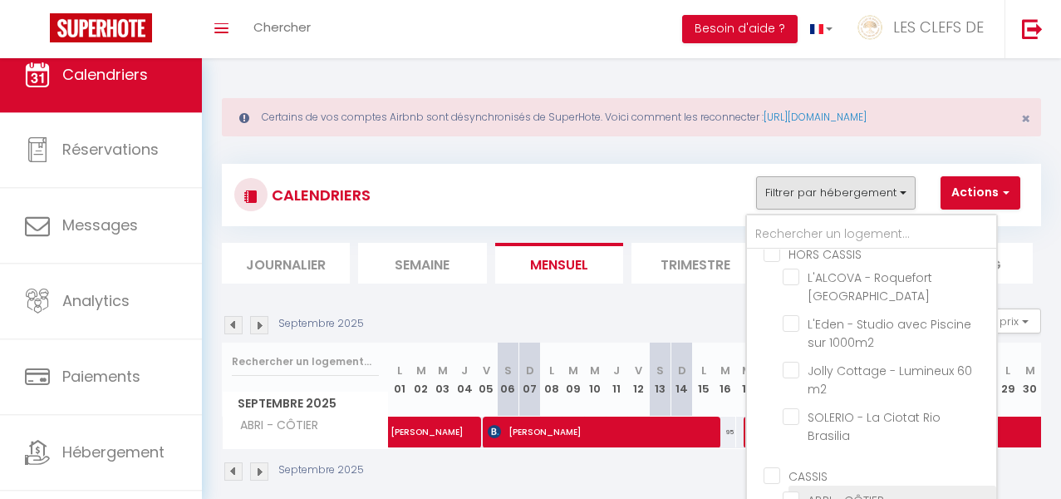
checkbox input "false"
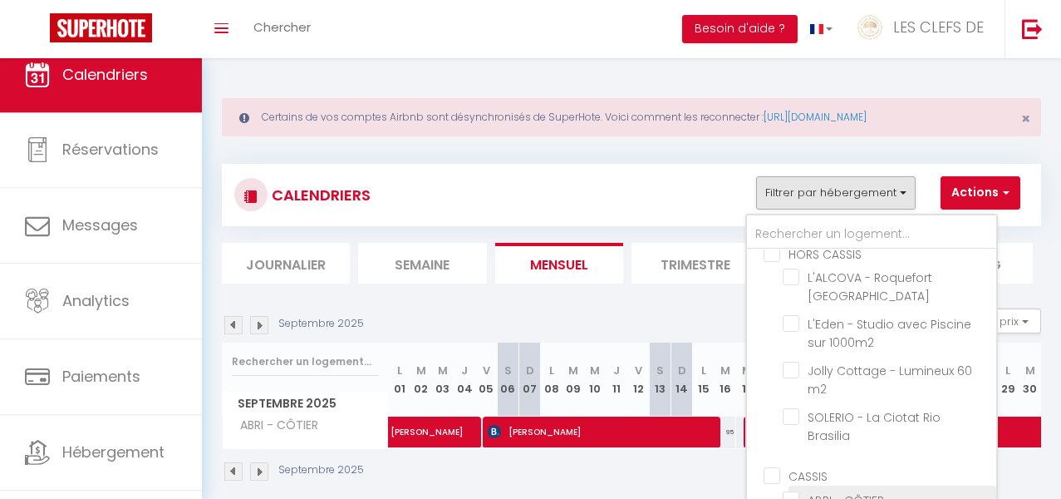
checkbox input "false"
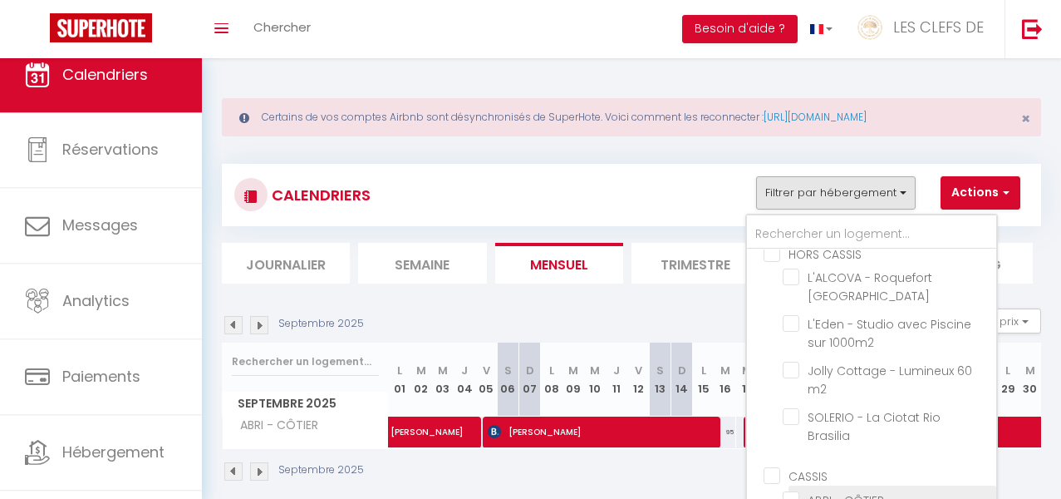
checkbox input "false"
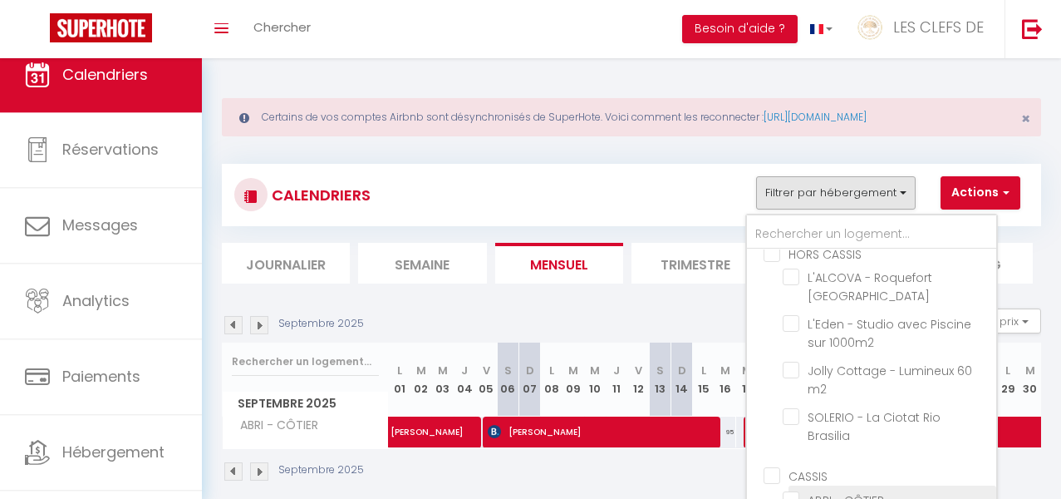
checkbox input "false"
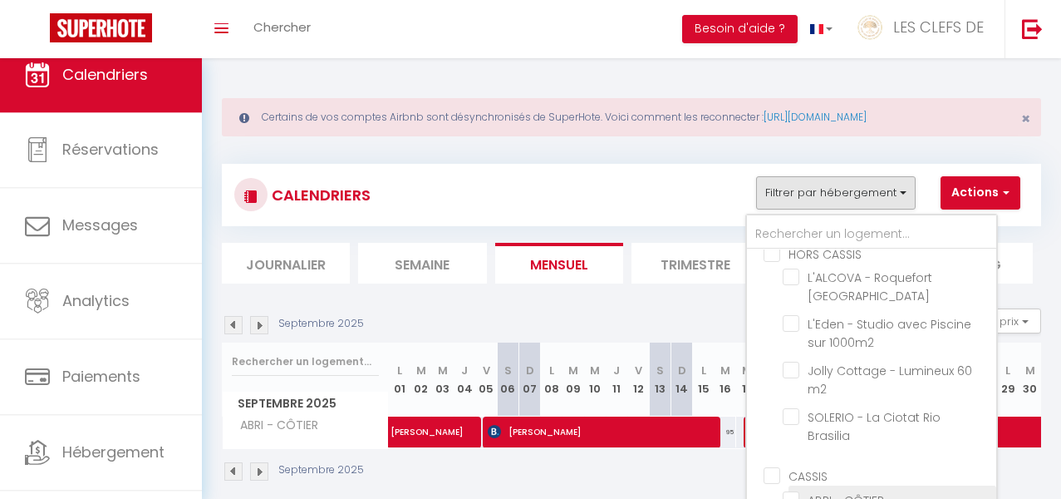
checkbox input "false"
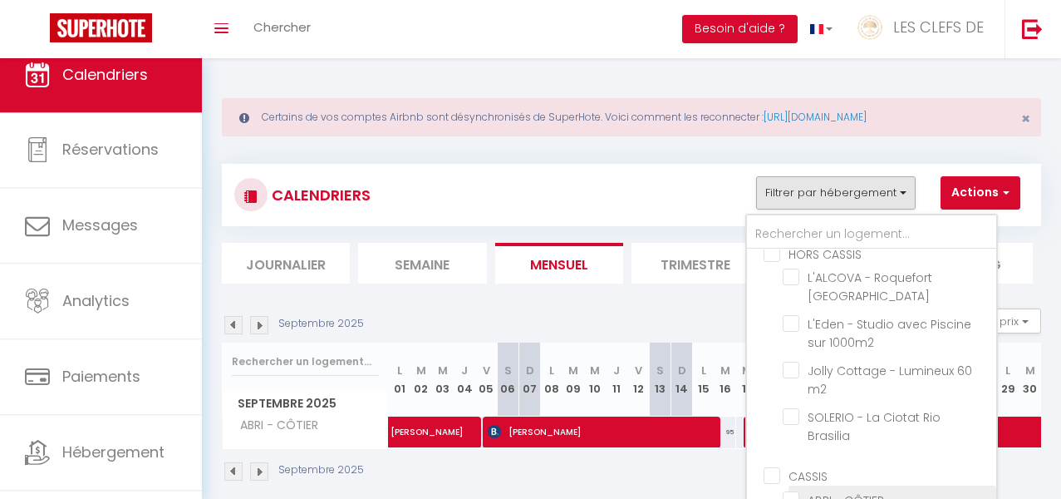
checkbox input "false"
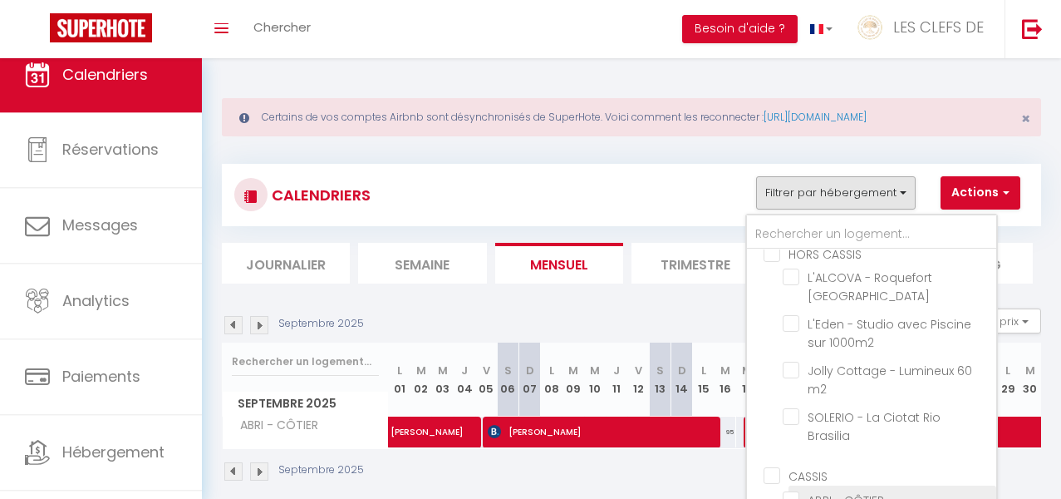
checkbox input "false"
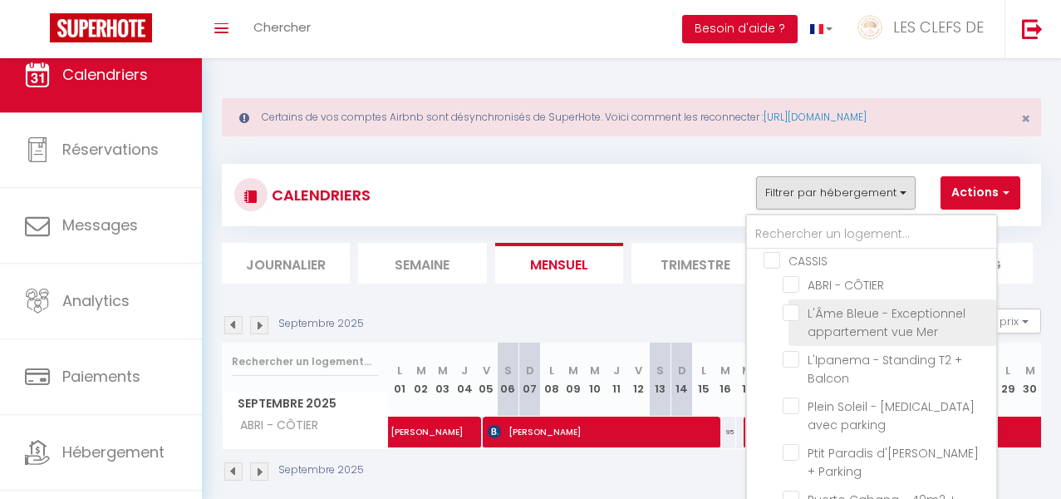
scroll to position [854, 0]
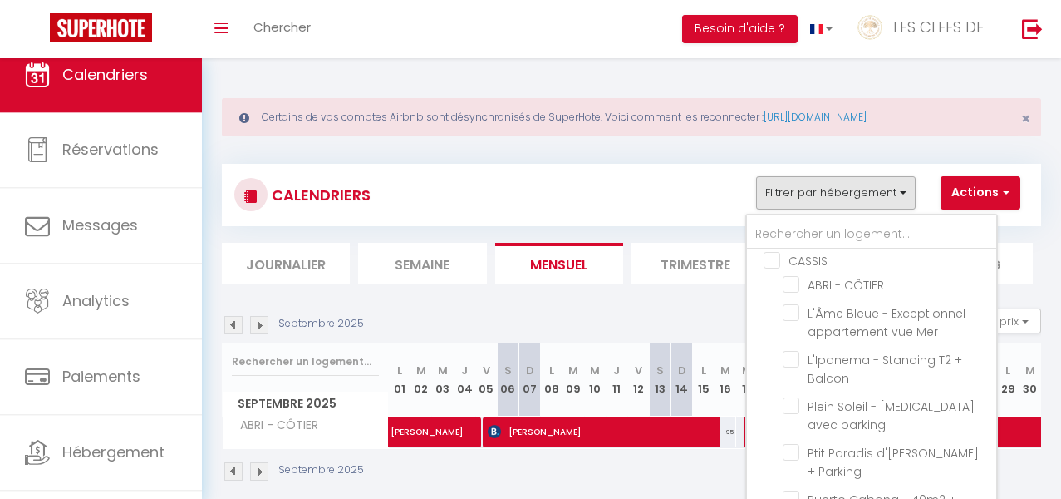
checkbox input "true"
checkbox input "false"
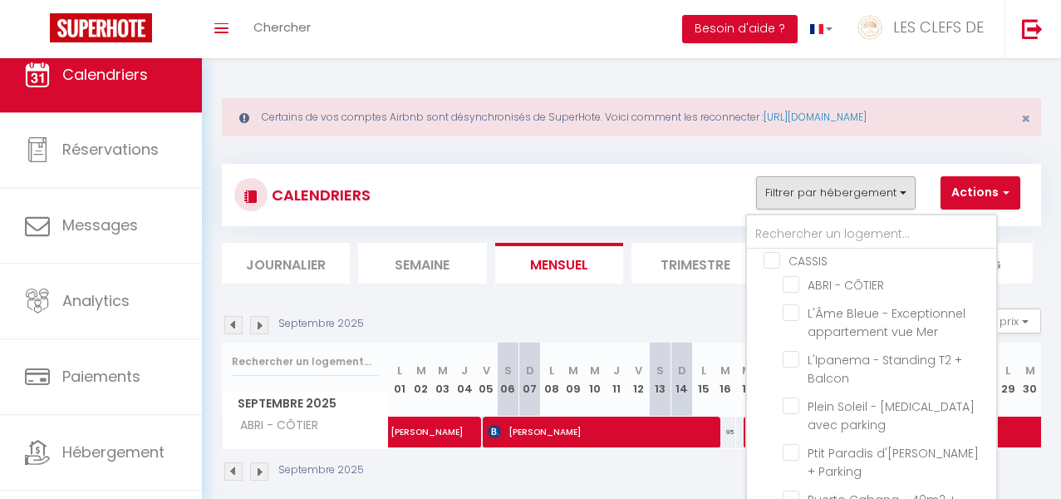
checkbox input "false"
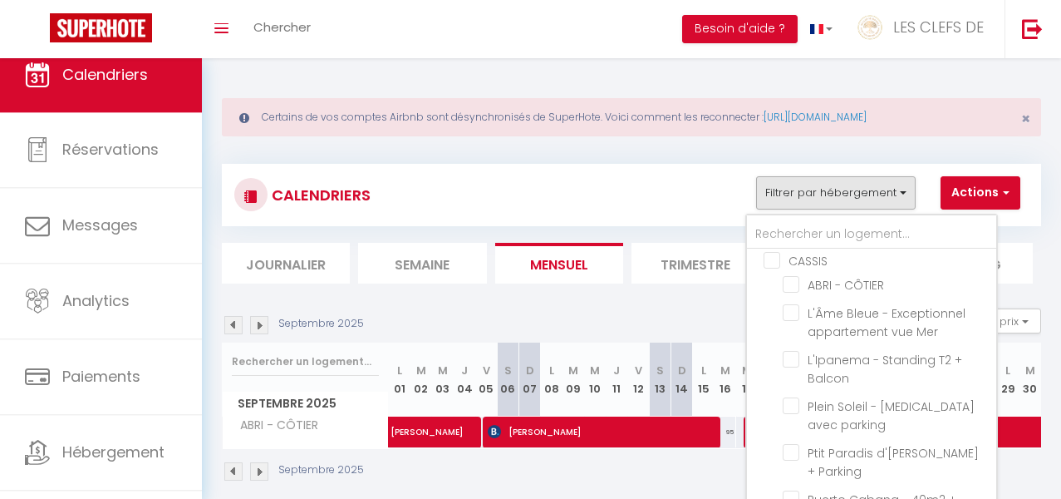
checkbox input "false"
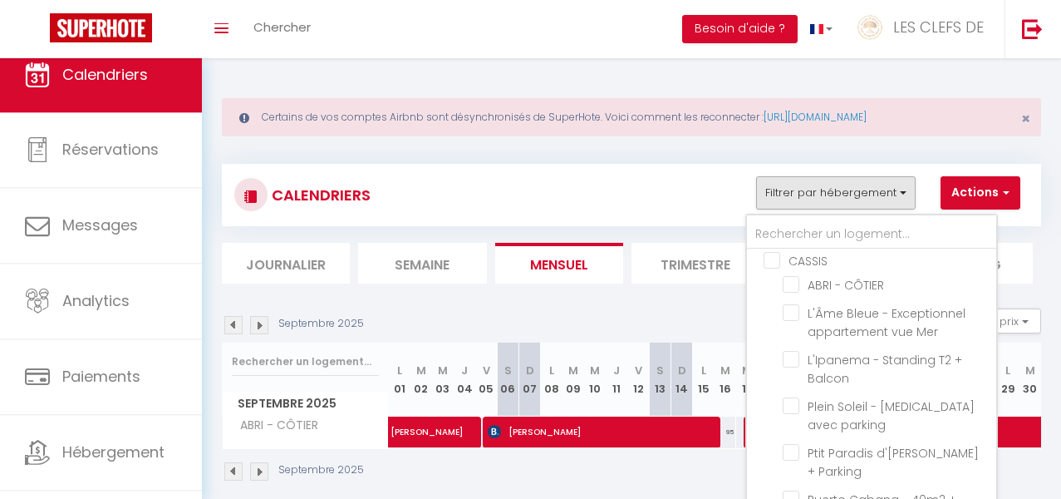
checkbox input "false"
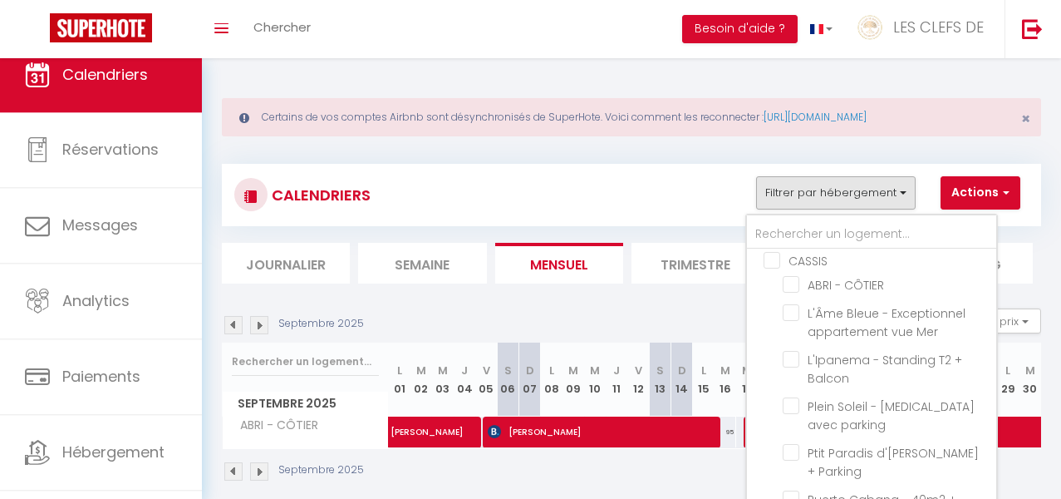
checkbox input "false"
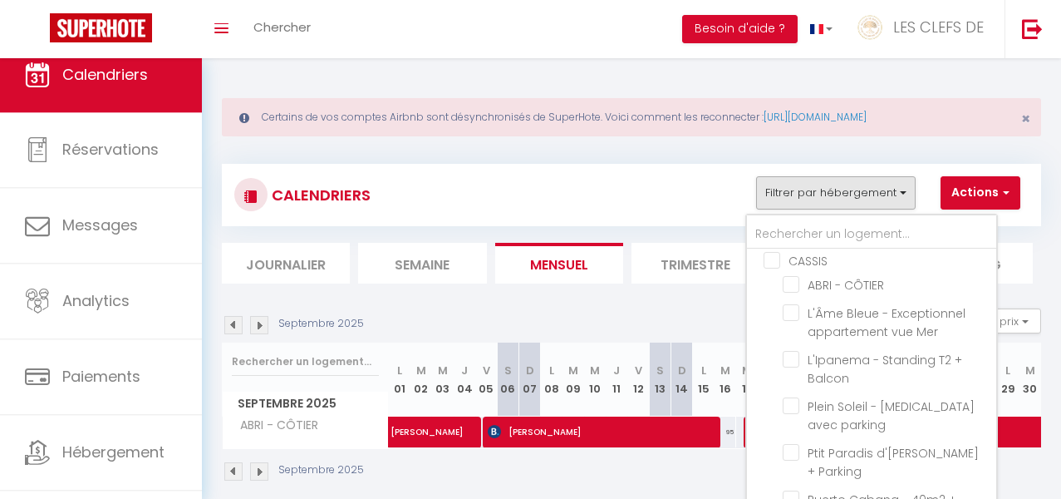
checkbox input "false"
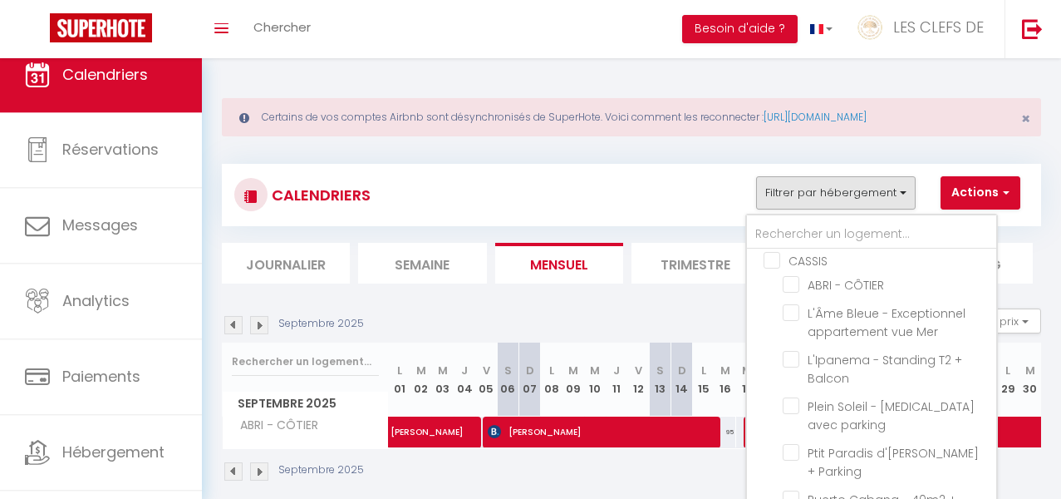
checkbox input "false"
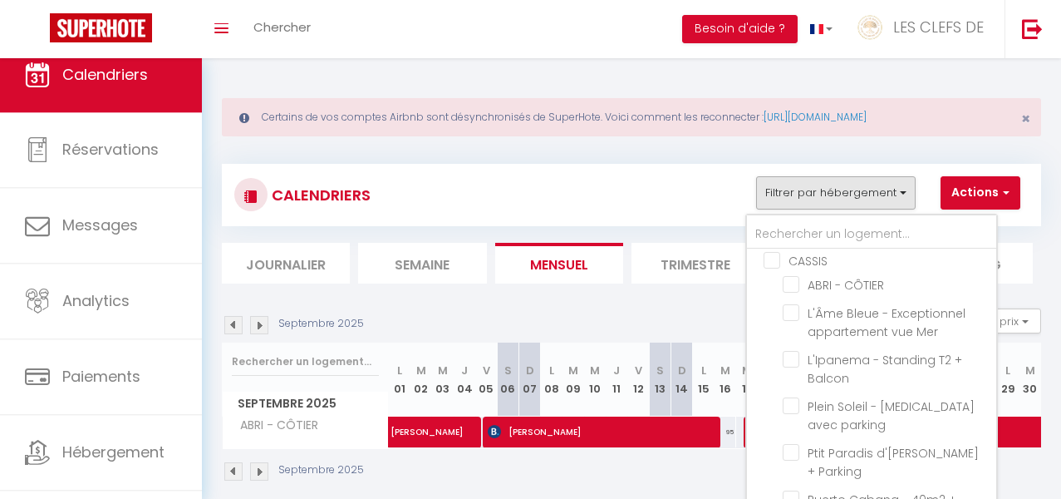
checkbox input "false"
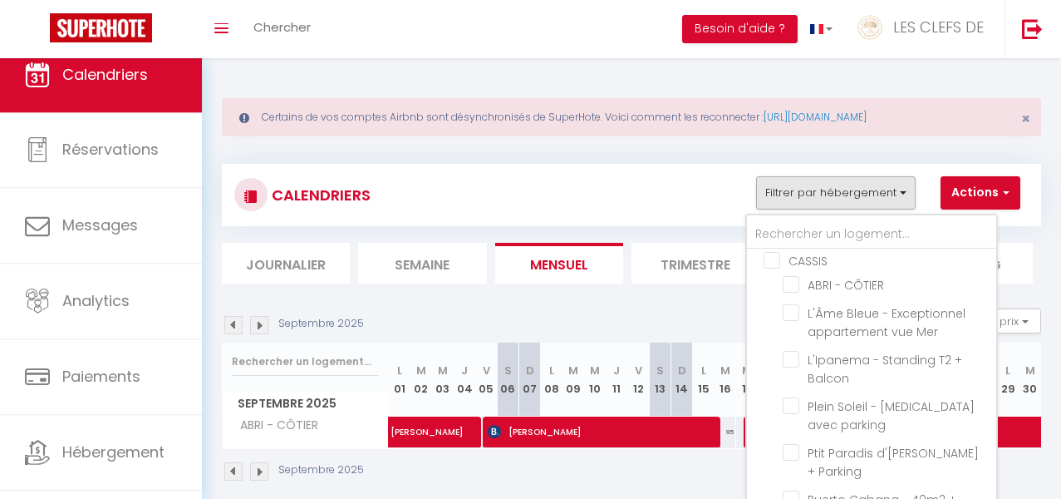
checkbox input "false"
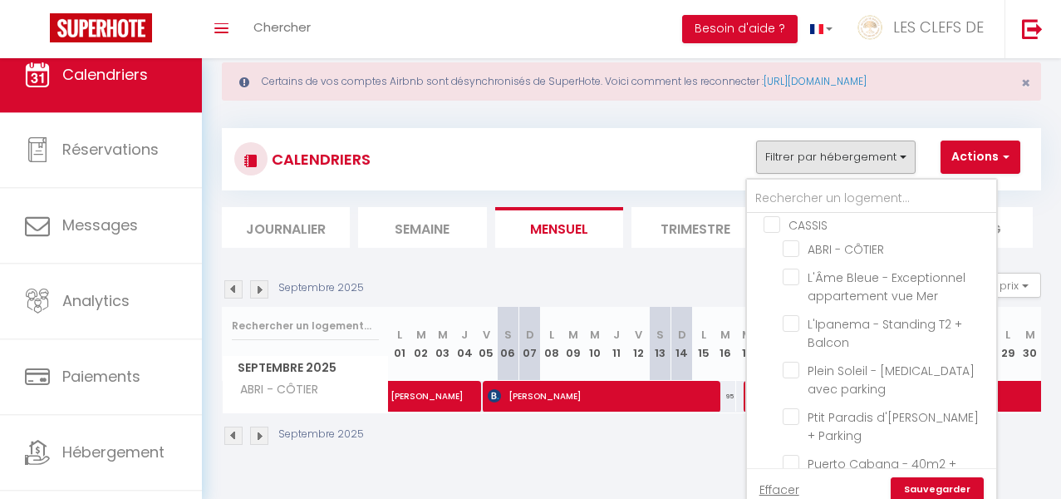
scroll to position [58, 0]
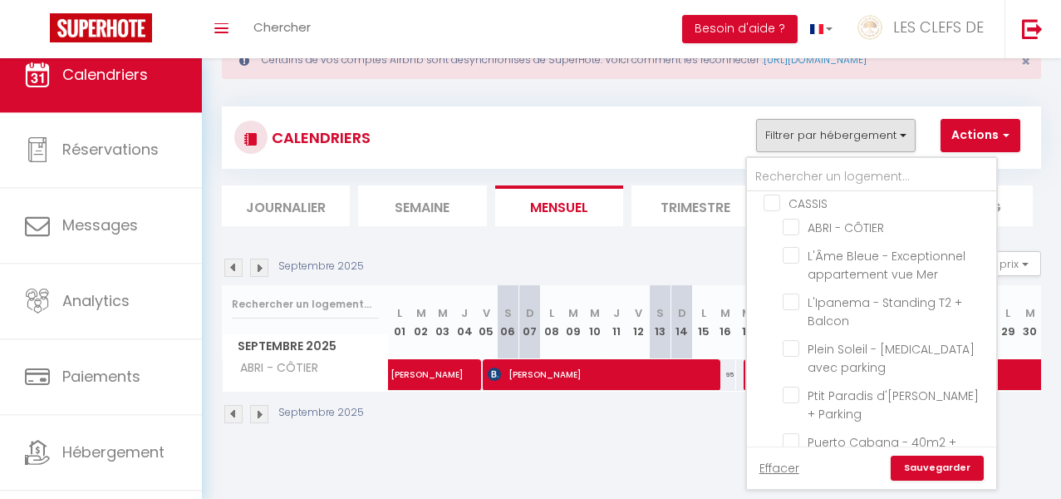
click at [931, 468] on link "Sauvegarder" at bounding box center [937, 467] width 93 height 25
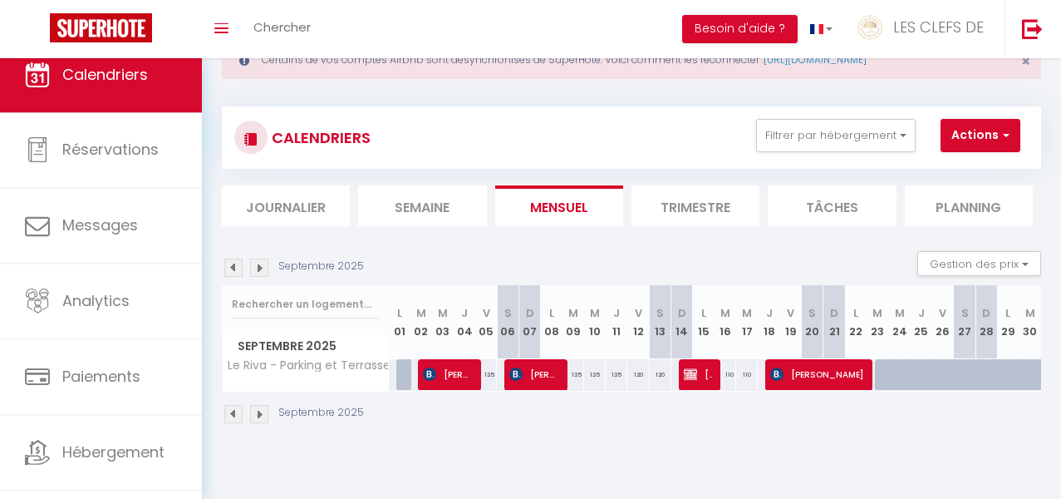
click at [241, 267] on img at bounding box center [233, 267] width 18 height 18
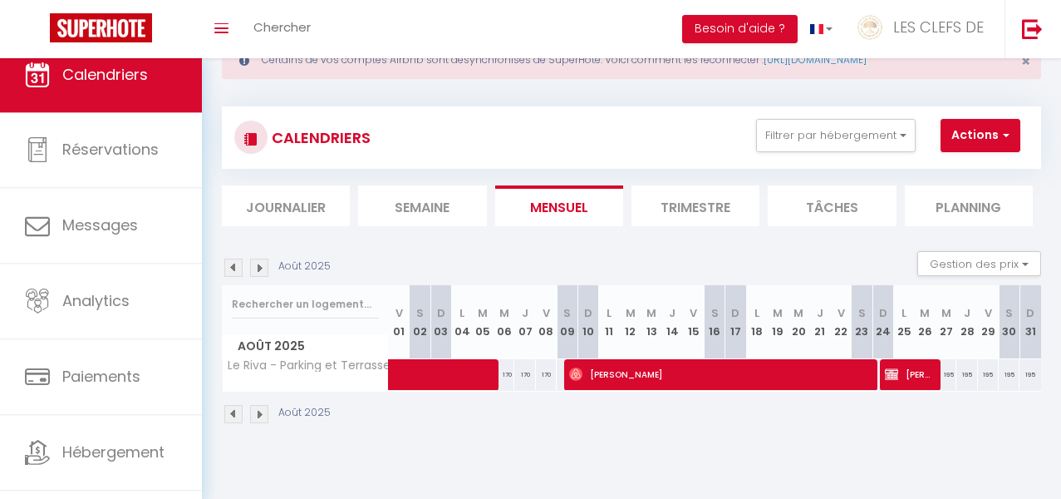
click at [241, 267] on img at bounding box center [233, 267] width 18 height 18
select select "0"
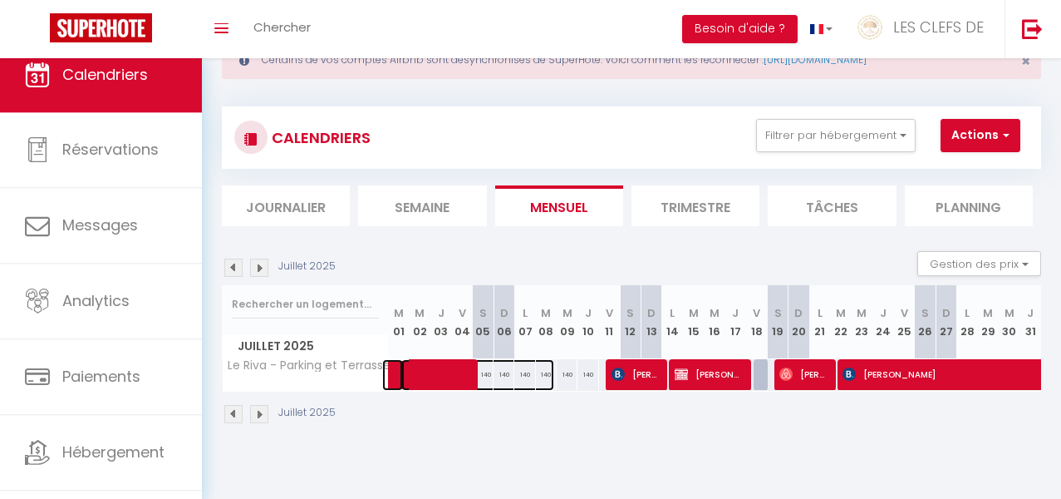
click at [454, 372] on span at bounding box center [477, 375] width 153 height 32
select select "KO"
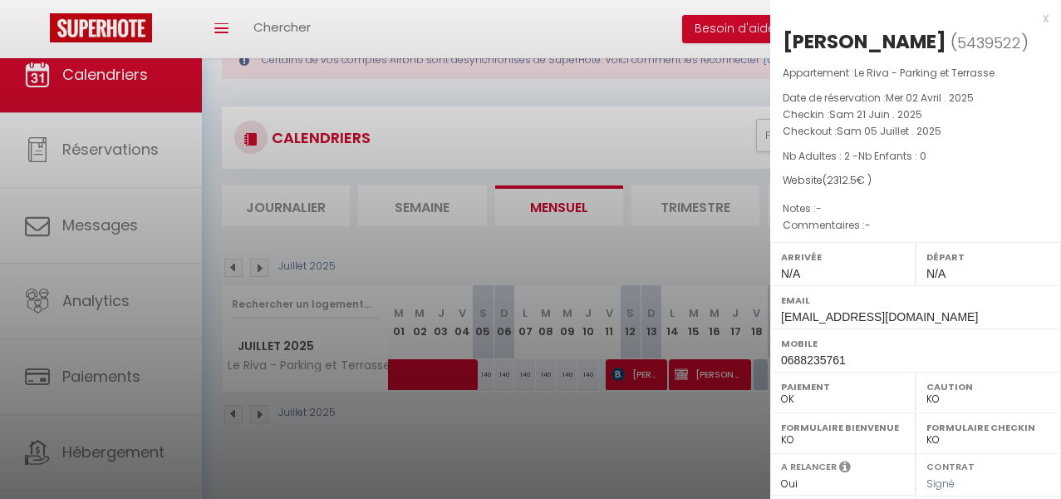
click at [428, 441] on div at bounding box center [530, 249] width 1061 height 499
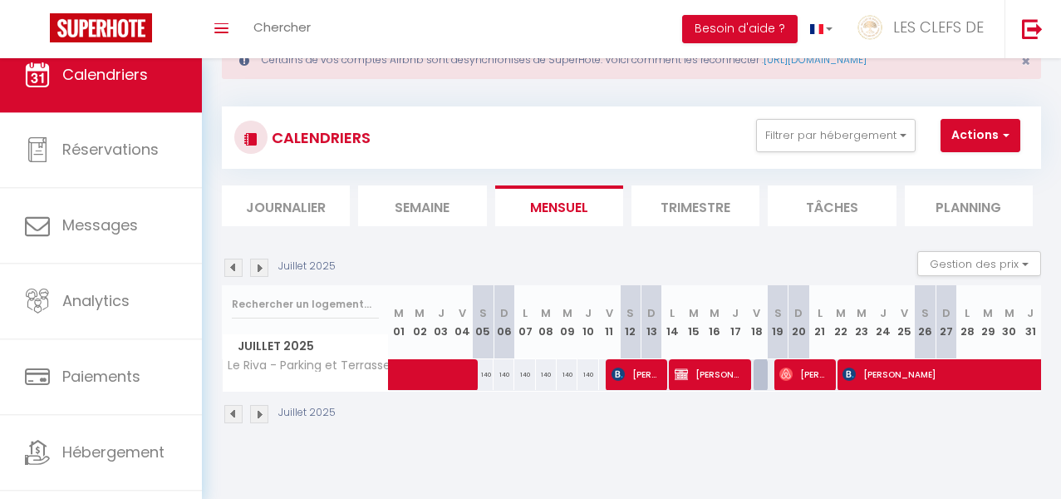
click at [260, 272] on img at bounding box center [259, 267] width 18 height 18
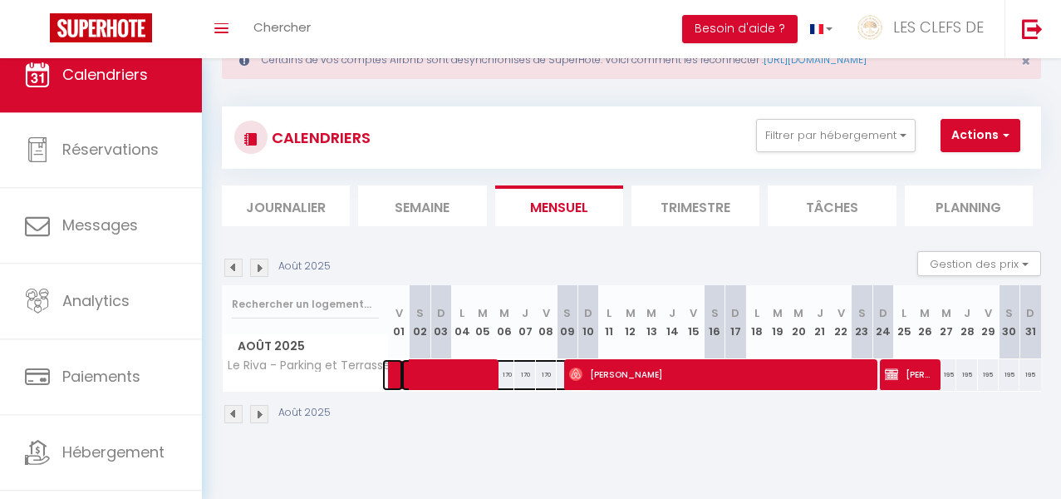
click at [417, 371] on span at bounding box center [496, 375] width 191 height 32
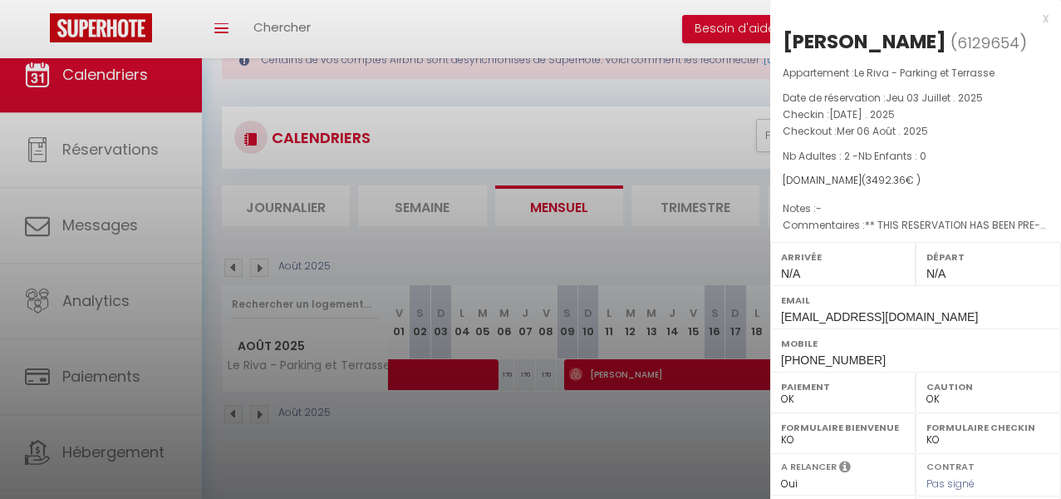
click at [405, 414] on div at bounding box center [530, 249] width 1061 height 499
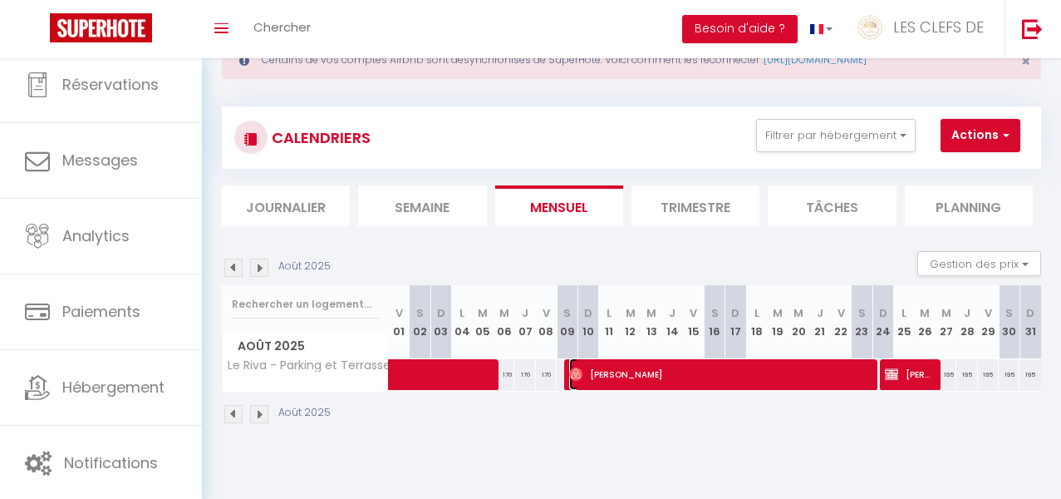
click at [673, 372] on span "[PERSON_NAME]" at bounding box center [717, 374] width 297 height 32
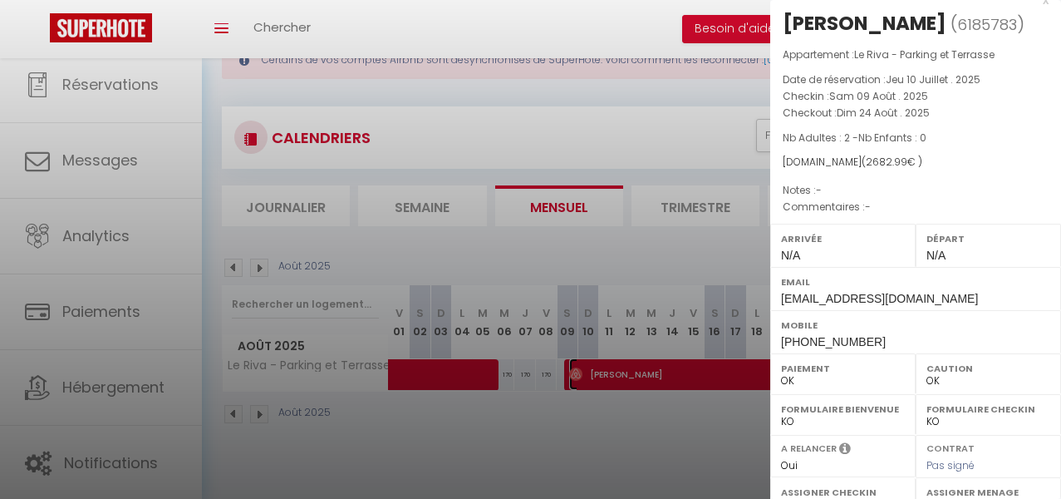
scroll to position [8, 0]
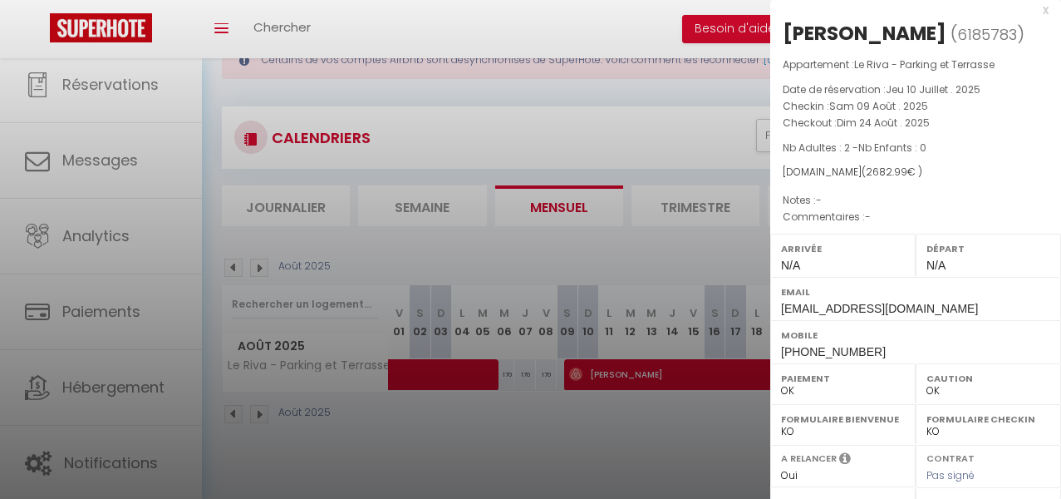
click at [594, 439] on div at bounding box center [530, 249] width 1061 height 499
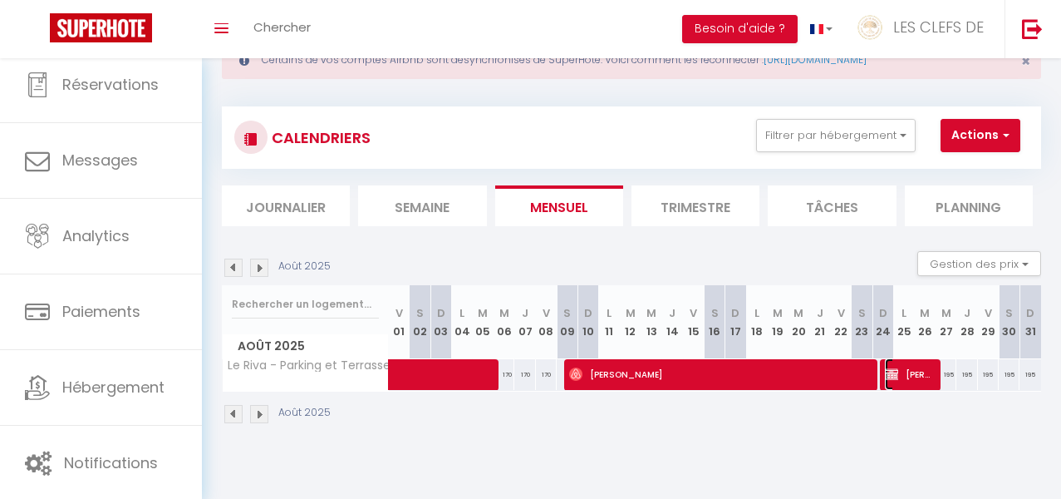
click at [926, 376] on span "[PERSON_NAME]" at bounding box center [909, 374] width 48 height 32
select select "KO"
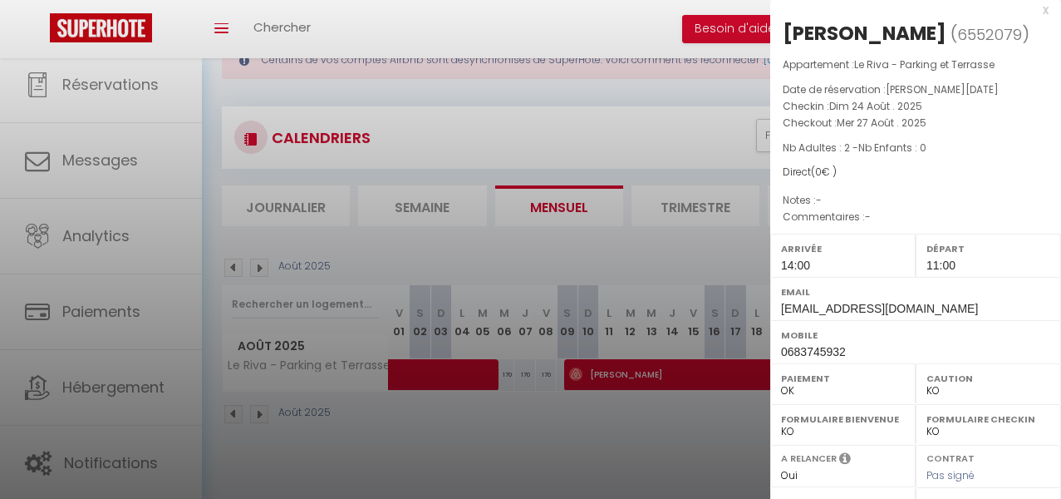
click at [304, 479] on div at bounding box center [530, 249] width 1061 height 499
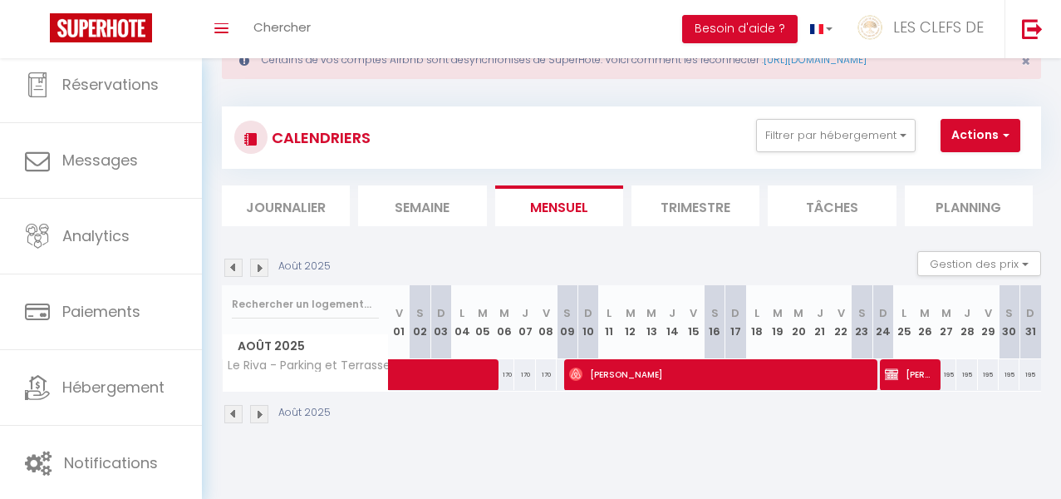
click at [262, 410] on img at bounding box center [259, 414] width 18 height 18
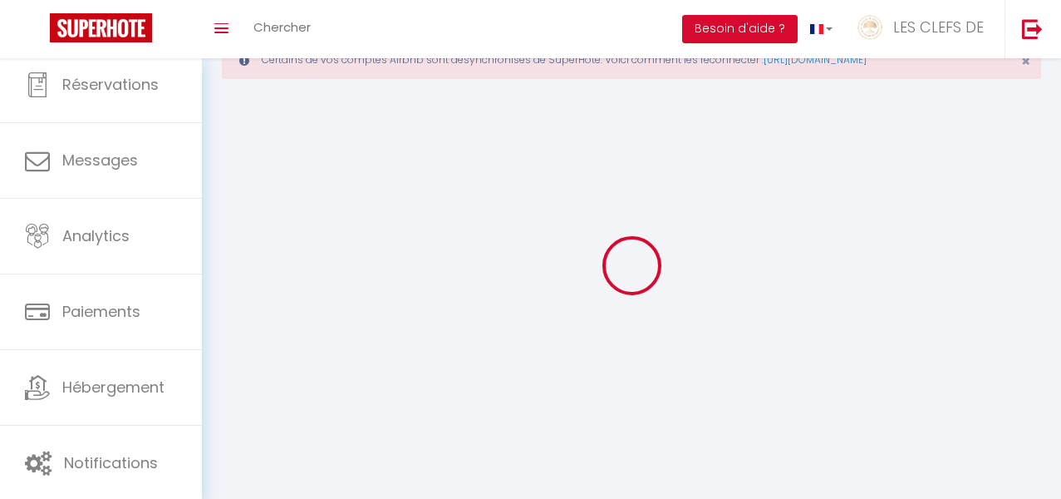
select select "KO"
select select "0"
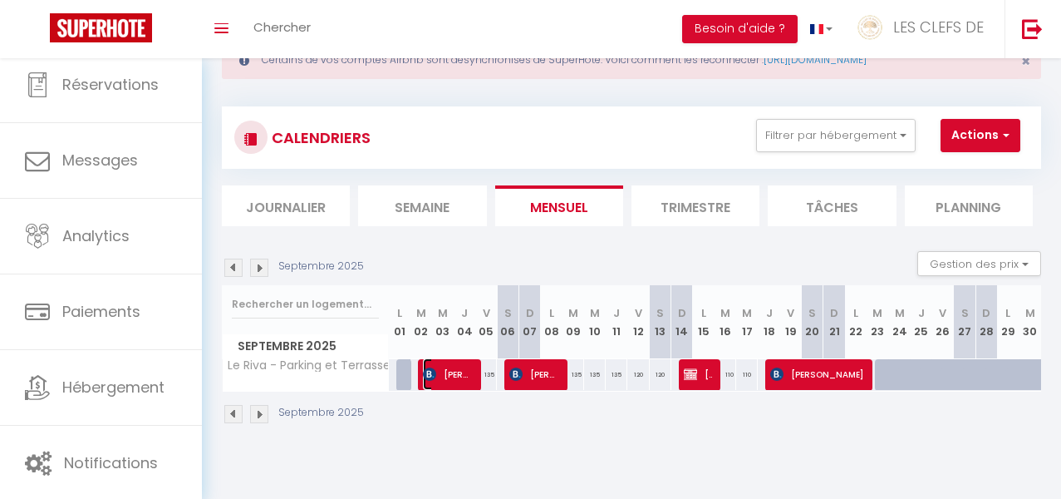
click at [461, 386] on span "[PERSON_NAME]" at bounding box center [448, 374] width 51 height 32
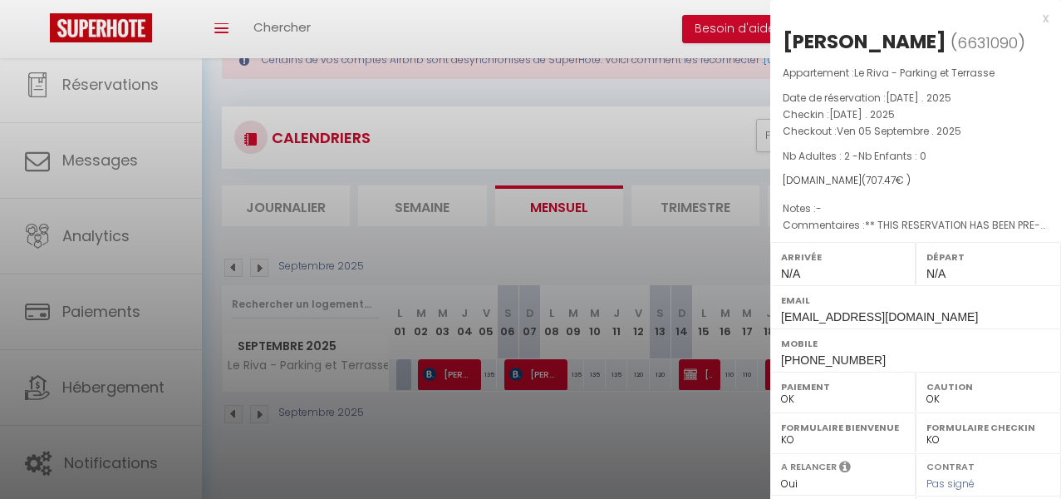
click at [551, 376] on div at bounding box center [530, 249] width 1061 height 499
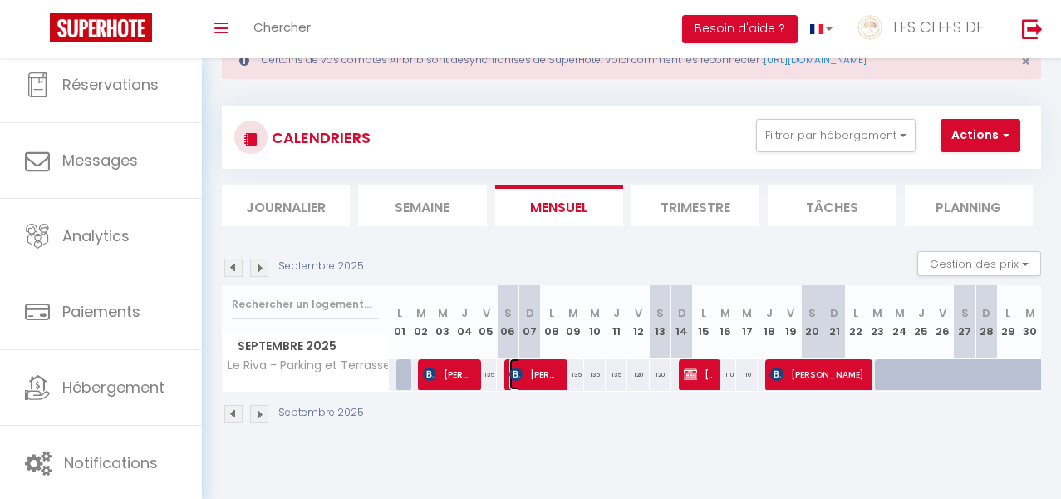
click at [551, 376] on span "[PERSON_NAME]" at bounding box center [534, 374] width 51 height 32
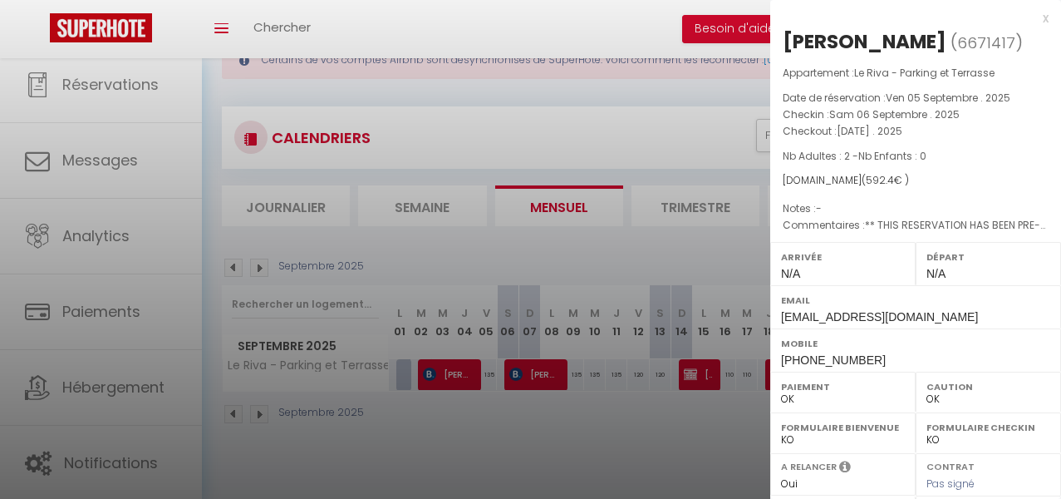
click at [663, 459] on div at bounding box center [530, 249] width 1061 height 499
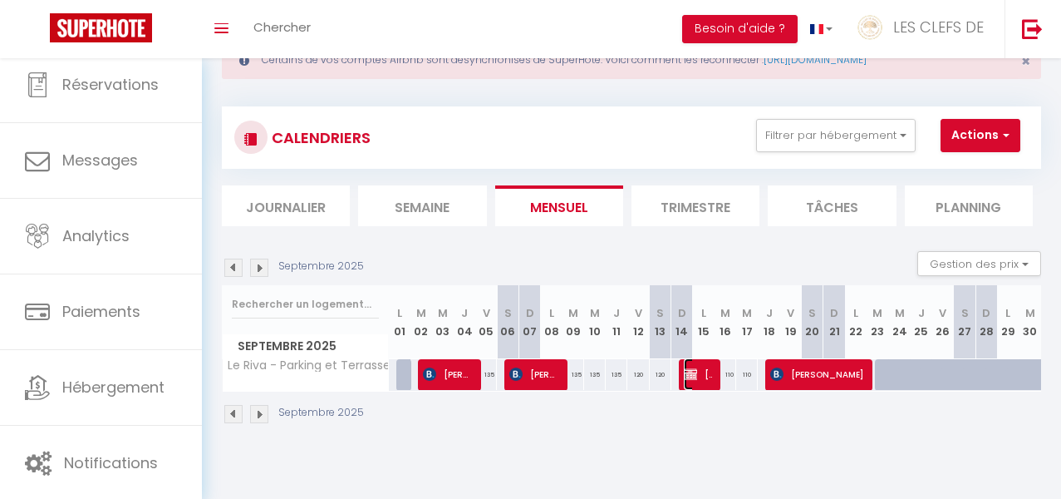
click at [704, 380] on span "[PERSON_NAME]" at bounding box center [698, 374] width 29 height 32
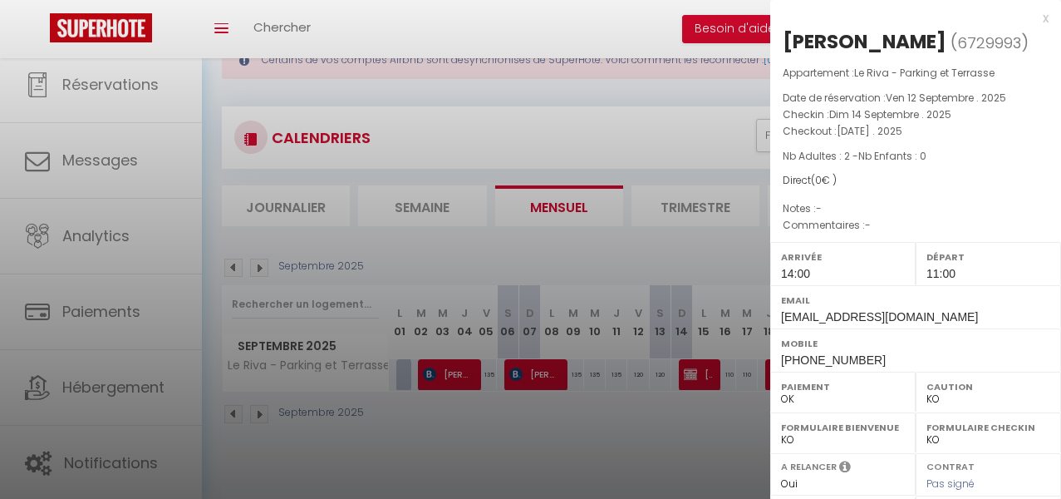
click at [694, 411] on div at bounding box center [530, 249] width 1061 height 499
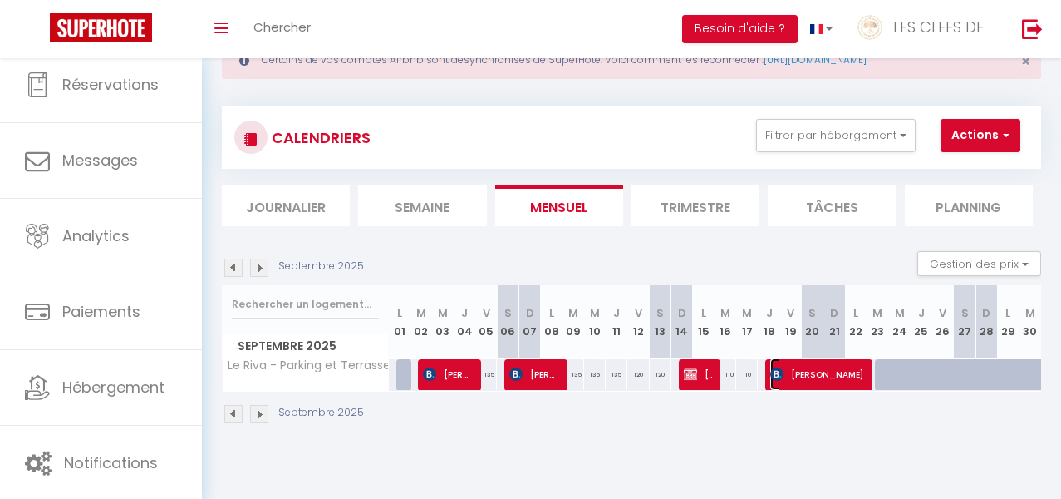
click at [811, 384] on span "[PERSON_NAME]" at bounding box center [817, 374] width 94 height 32
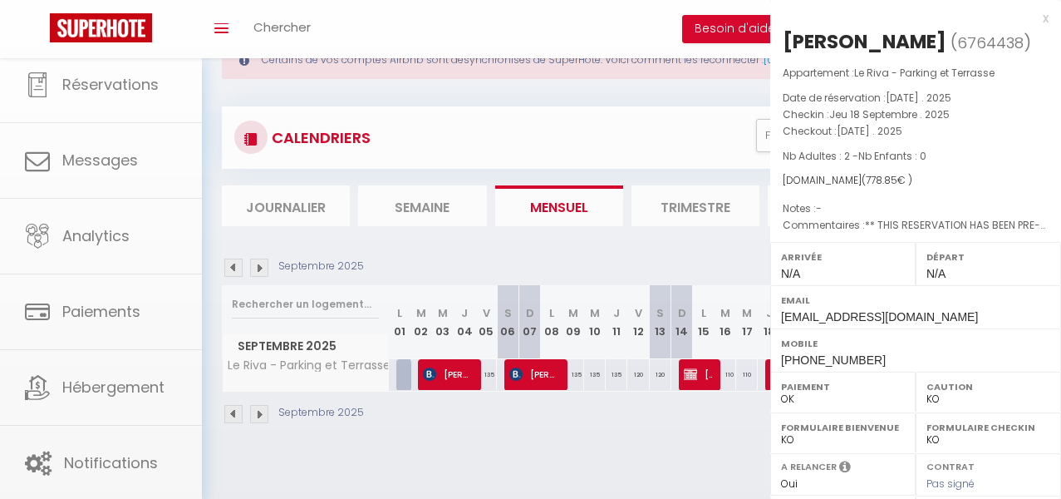
select select "OK"
